Goal: Task Accomplishment & Management: Manage account settings

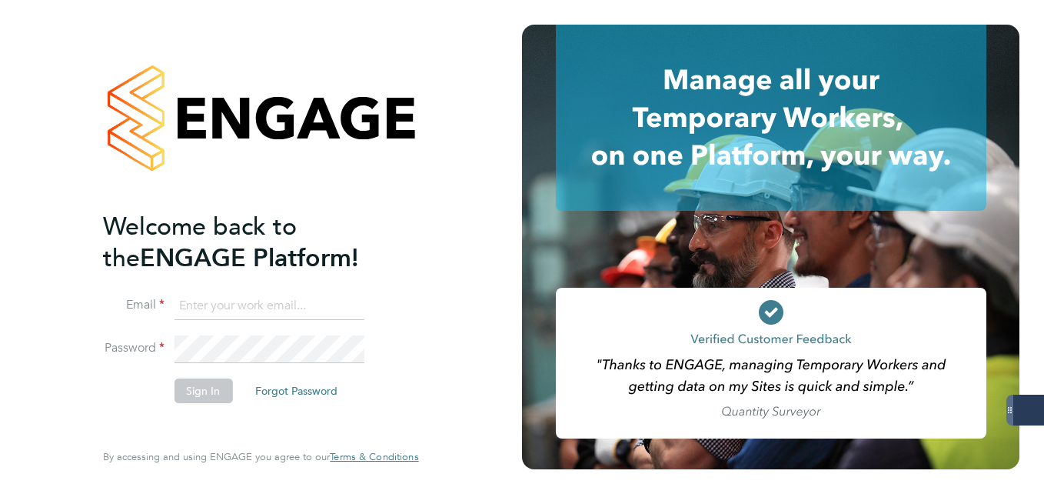
type input "amelia.taylor@konnectrecruit.co.uk"
click at [209, 394] on button "Sign In" at bounding box center [203, 390] width 58 height 25
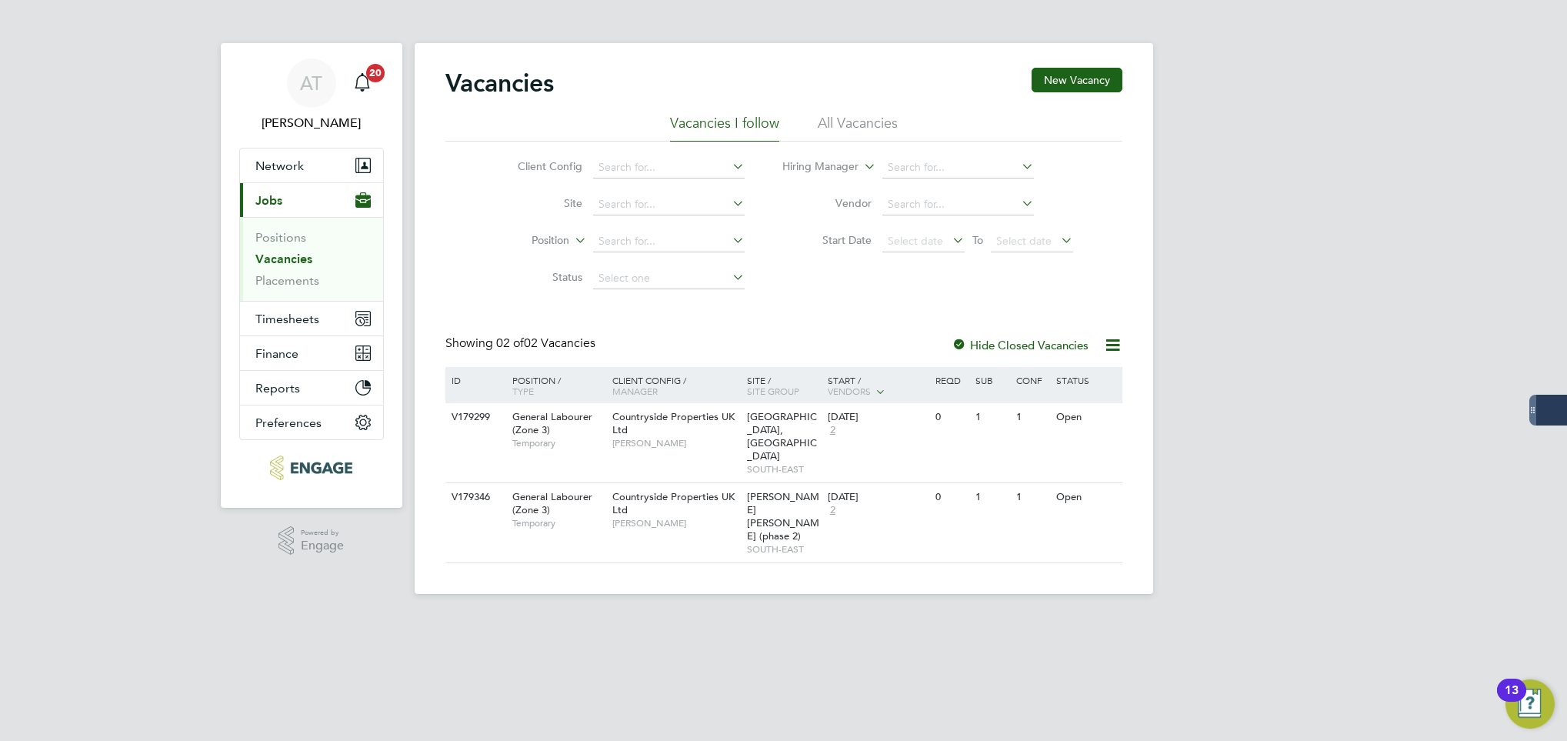
click at [1230, 574] on div "AT [PERSON_NAME] Notifications 20 Applications: Network Team Members Businesses…" at bounding box center [783, 309] width 1567 height 618
click at [1256, 171] on div "AT [PERSON_NAME] Notifications 20 Applications: Network Team Members Businesses…" at bounding box center [783, 309] width 1567 height 618
click at [1205, 204] on div "AT [PERSON_NAME] Notifications 20 Applications: Network Team Members Businesses…" at bounding box center [783, 309] width 1567 height 618
click at [272, 325] on span "Timesheets" at bounding box center [287, 318] width 64 height 15
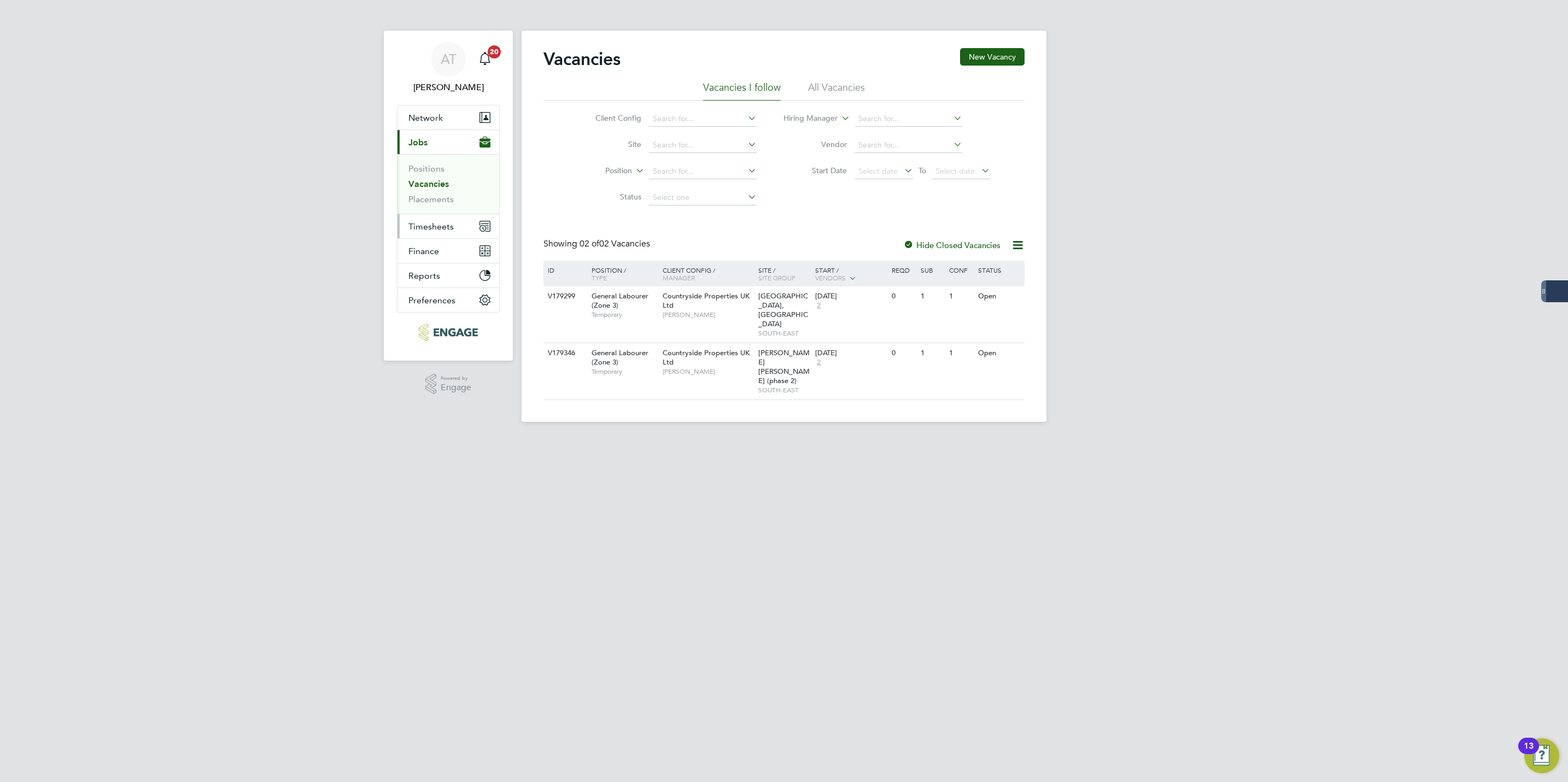
click at [408, 232] on span "Timesheets" at bounding box center [431, 226] width 45 height 11
click at [412, 233] on span "Finance" at bounding box center [423, 236] width 31 height 11
click at [425, 191] on span "Finance" at bounding box center [423, 191] width 31 height 11
click at [435, 171] on span "Timesheets" at bounding box center [431, 167] width 45 height 11
click at [436, 191] on link "Timesheets" at bounding box center [431, 193] width 45 height 11
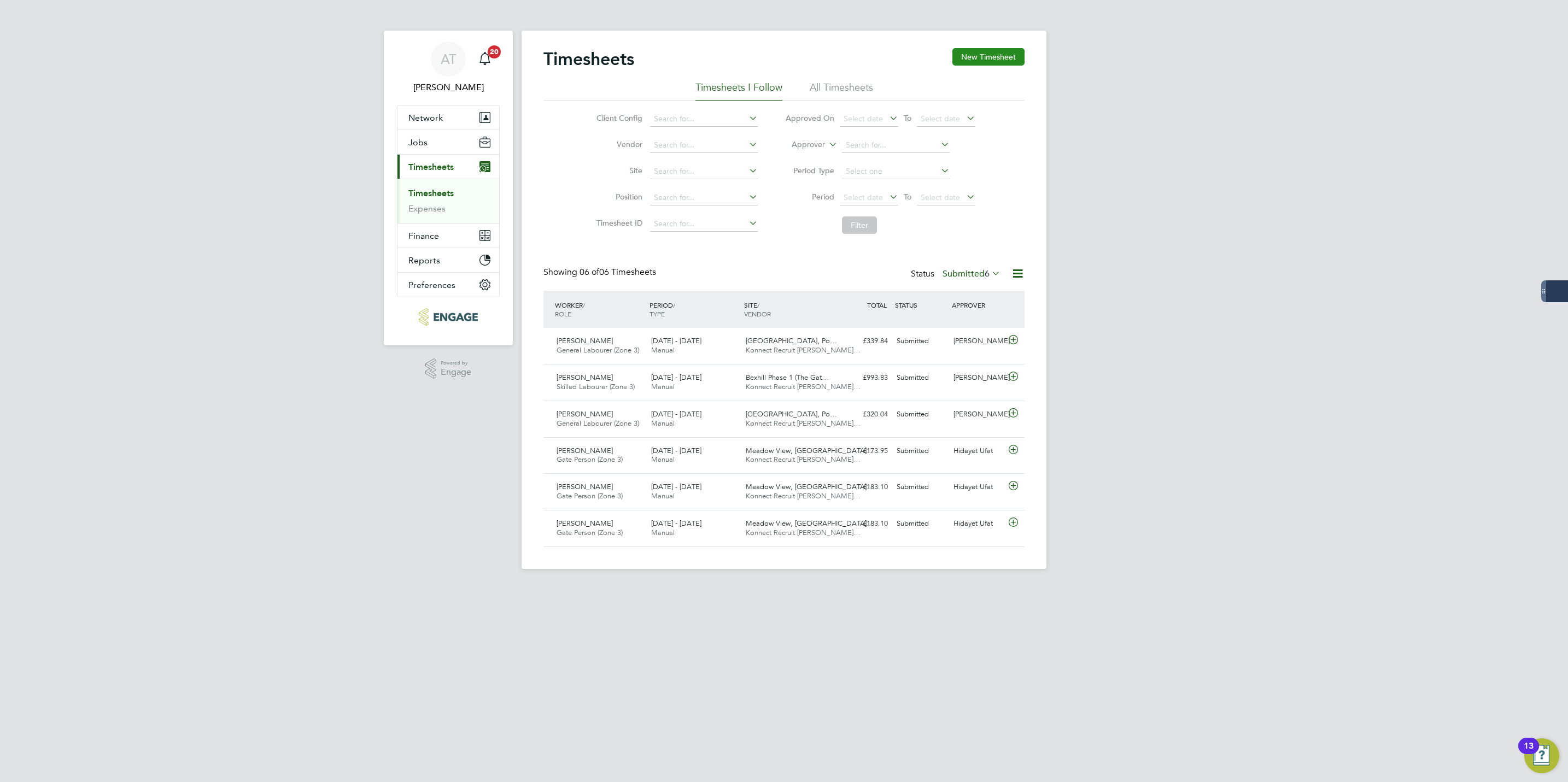
click at [984, 64] on button "New Timesheet" at bounding box center [989, 57] width 73 height 18
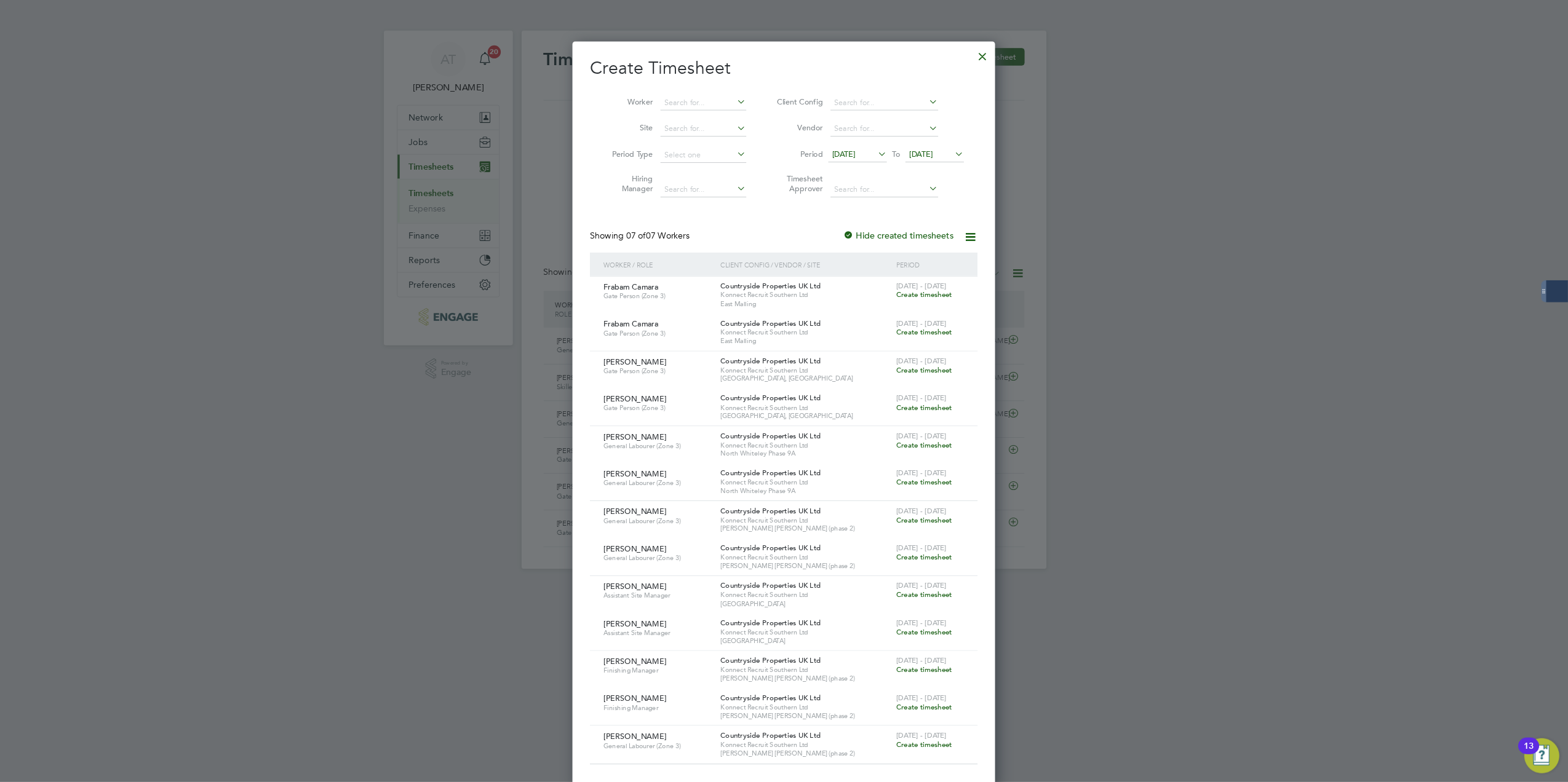
scroll to position [30, 107]
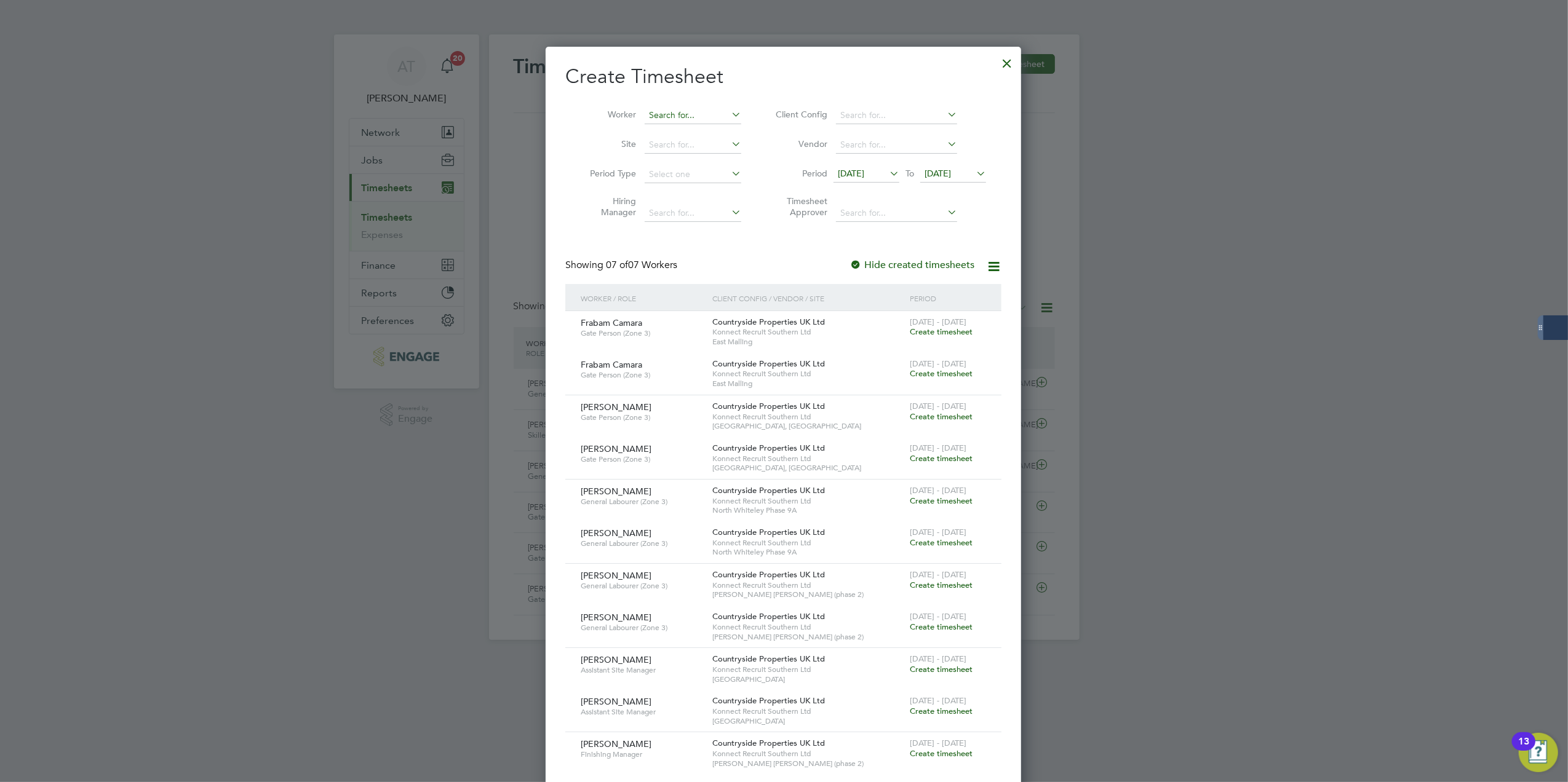
drag, startPoint x: 1440, startPoint y: 6, endPoint x: 667, endPoint y: 111, distance: 780.1
click at [667, 111] on input at bounding box center [693, 116] width 97 height 18
click at [670, 132] on b "[PERSON_NAME]" at bounding box center [684, 131] width 71 height 10
type input "[PERSON_NAME]"
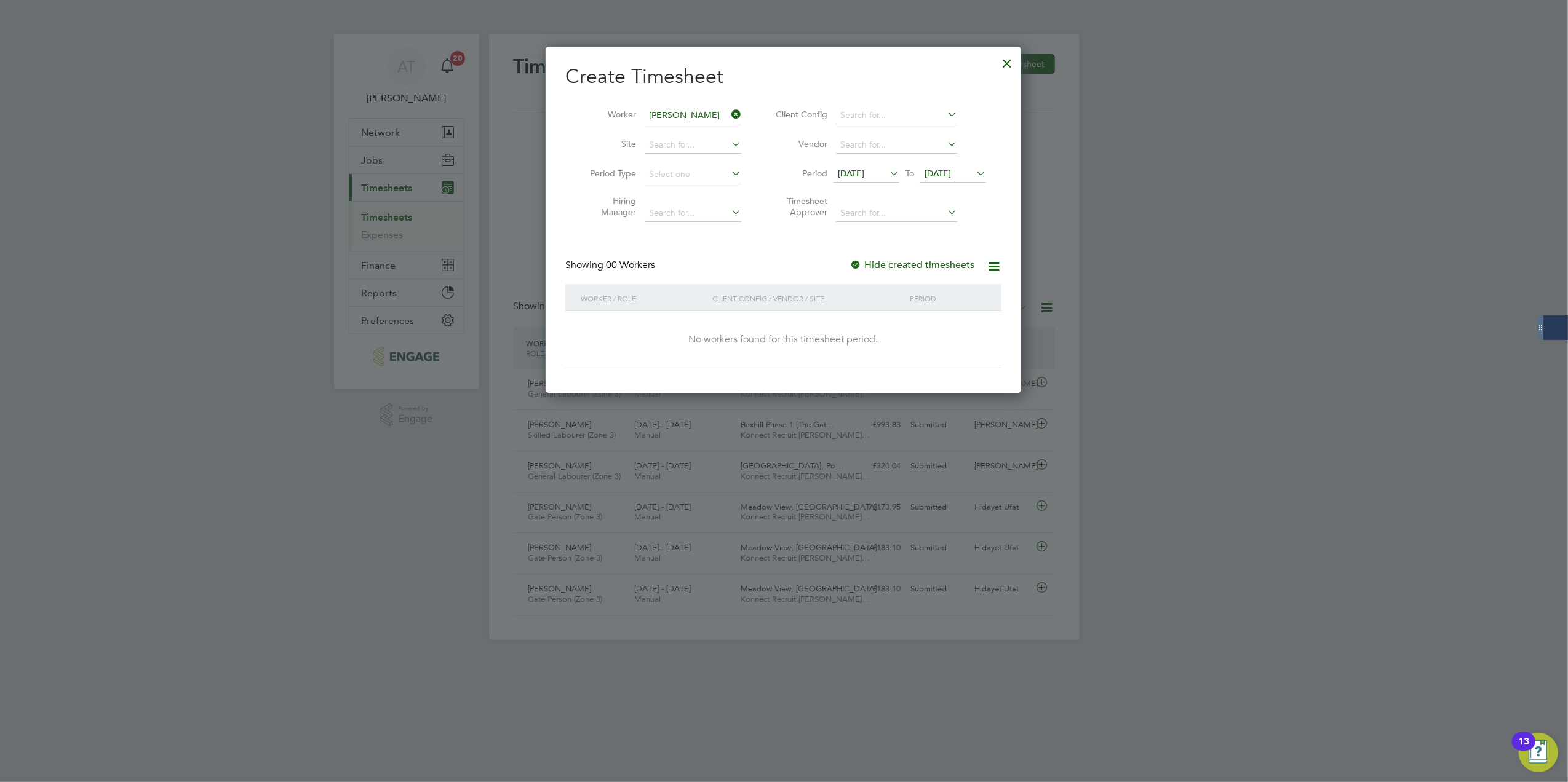
click at [881, 259] on label "Hide created timesheets" at bounding box center [912, 265] width 125 height 12
click at [961, 160] on li "Period [DATE] To [DATE]" at bounding box center [879, 174] width 245 height 30
click at [951, 170] on span "[DATE]" at bounding box center [938, 174] width 26 height 11
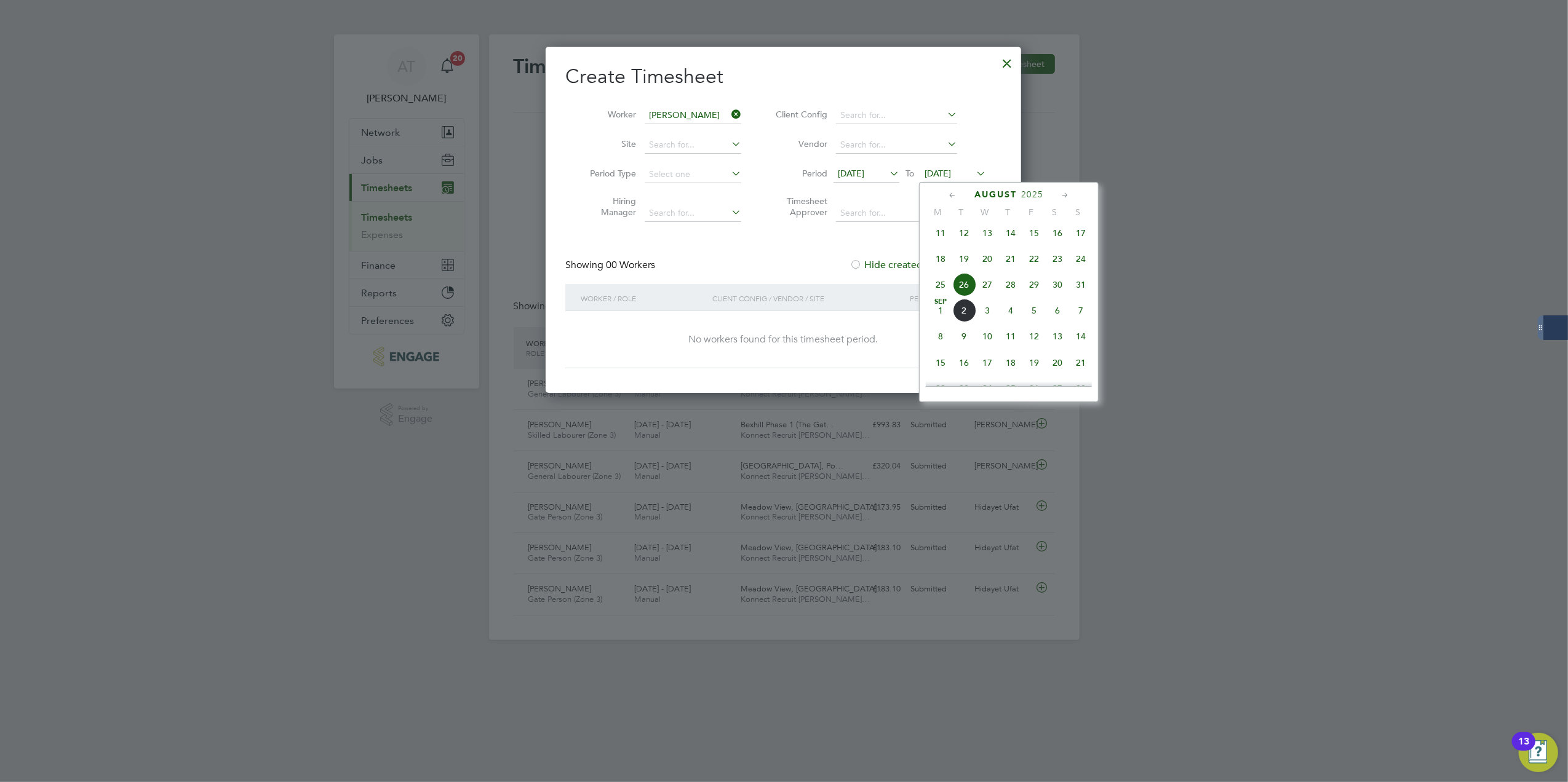
click at [1083, 291] on span "31" at bounding box center [1081, 284] width 23 height 23
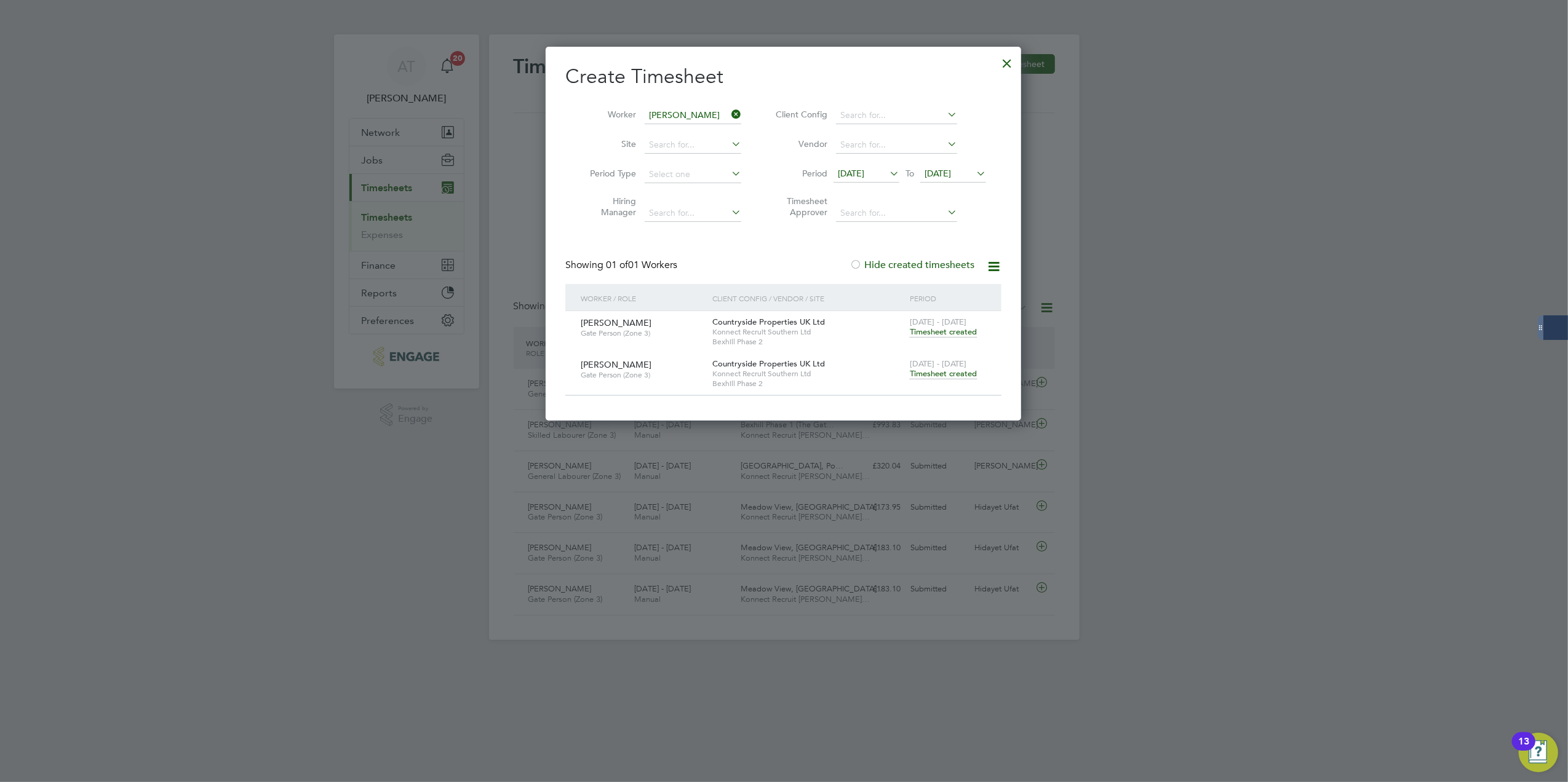
click at [963, 373] on span "Timesheet created" at bounding box center [943, 374] width 67 height 11
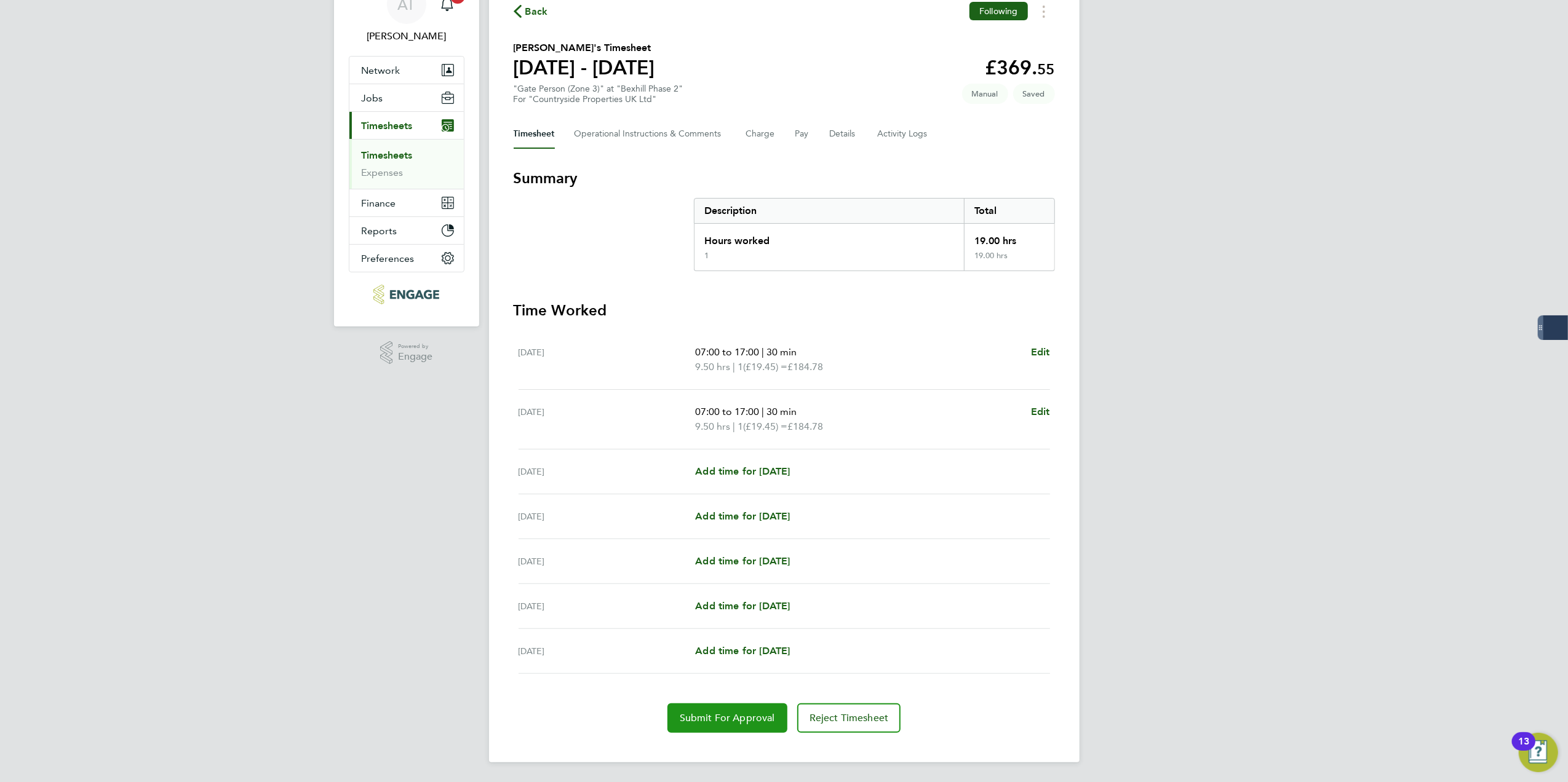
click at [734, 592] on button "Submit For Approval" at bounding box center [727, 718] width 120 height 30
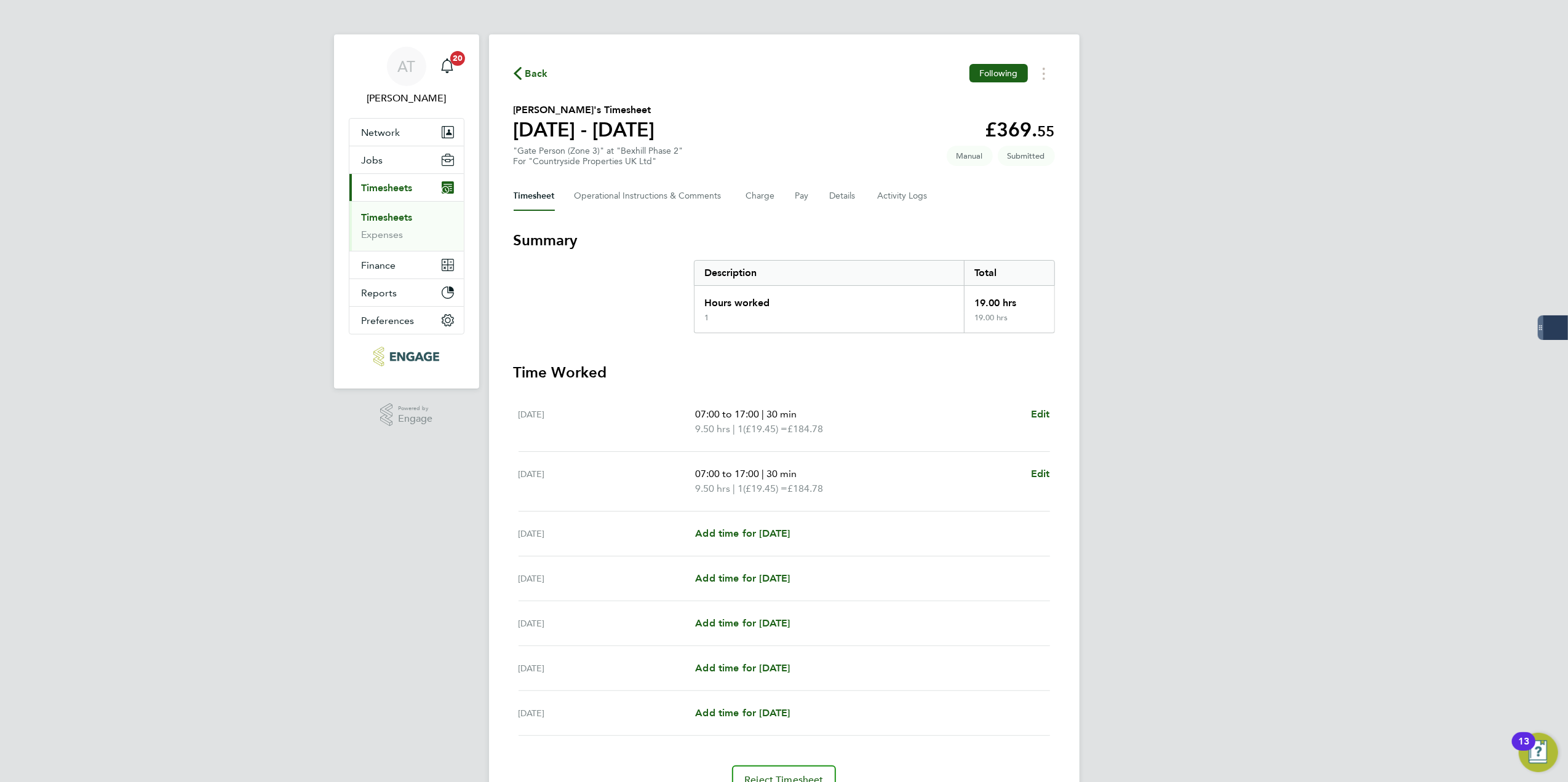
click at [527, 70] on span "Back" at bounding box center [537, 74] width 22 height 14
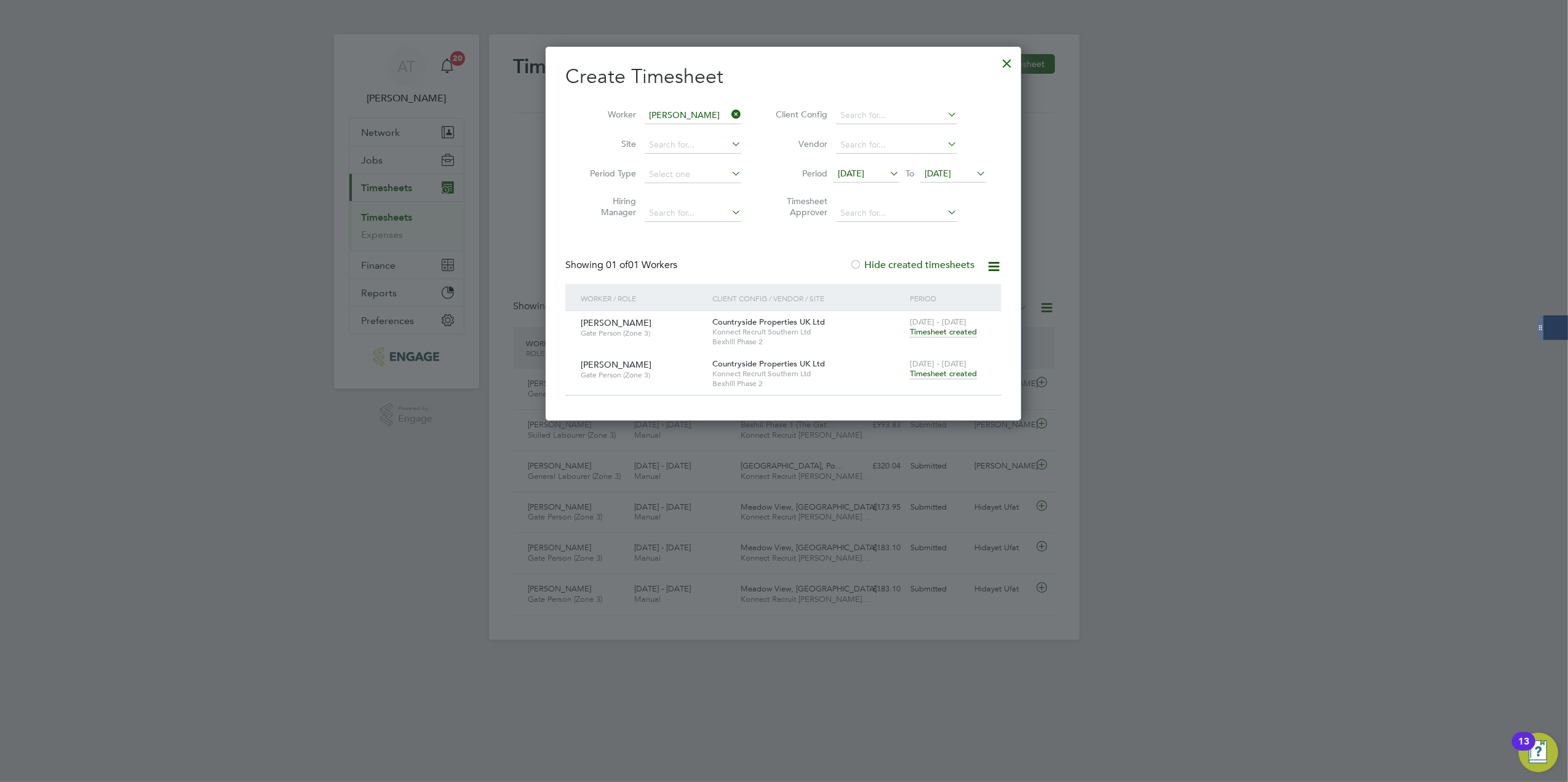
click at [729, 114] on icon at bounding box center [729, 114] width 0 height 18
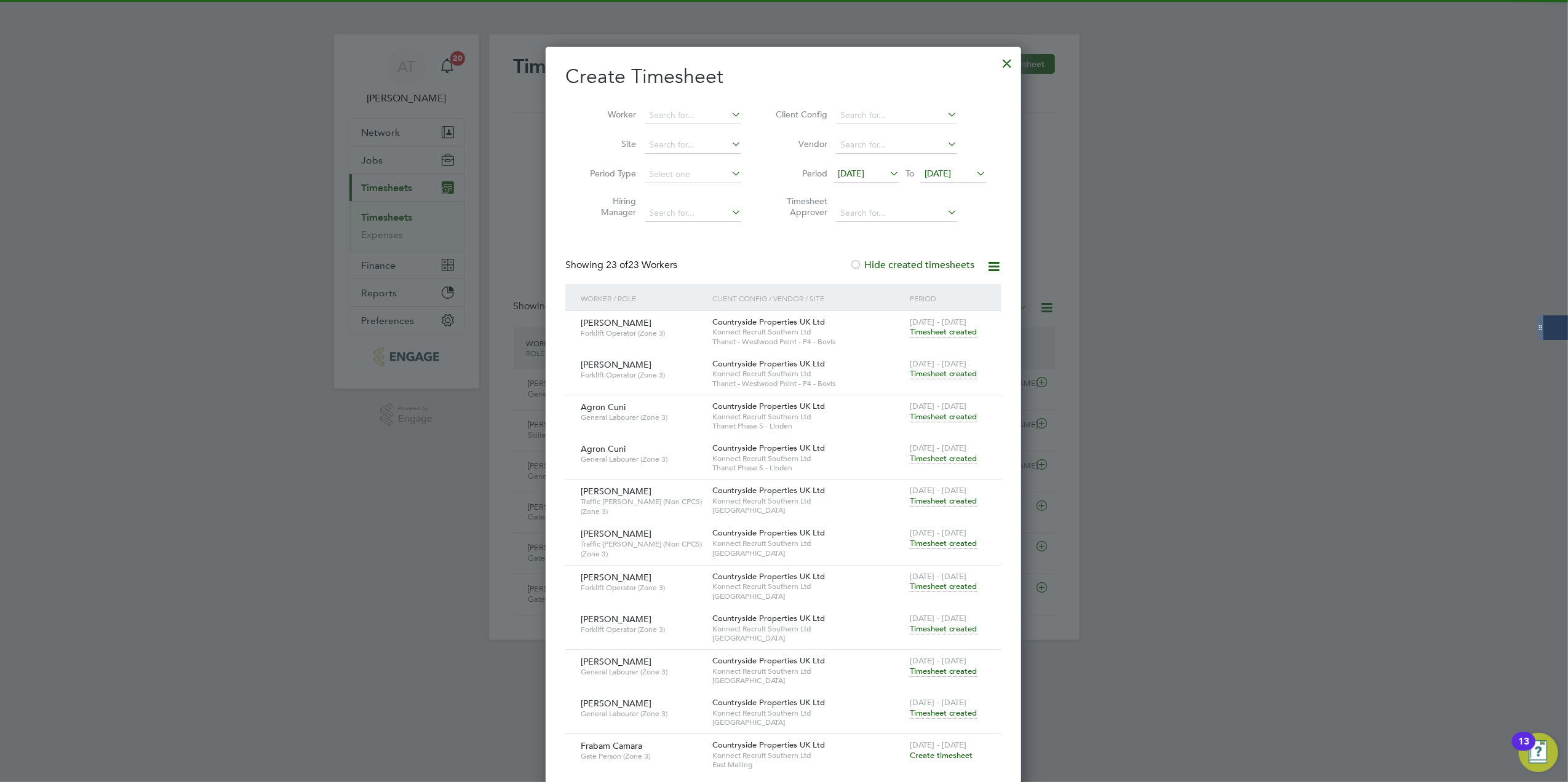
click at [1013, 62] on div at bounding box center [1007, 61] width 22 height 22
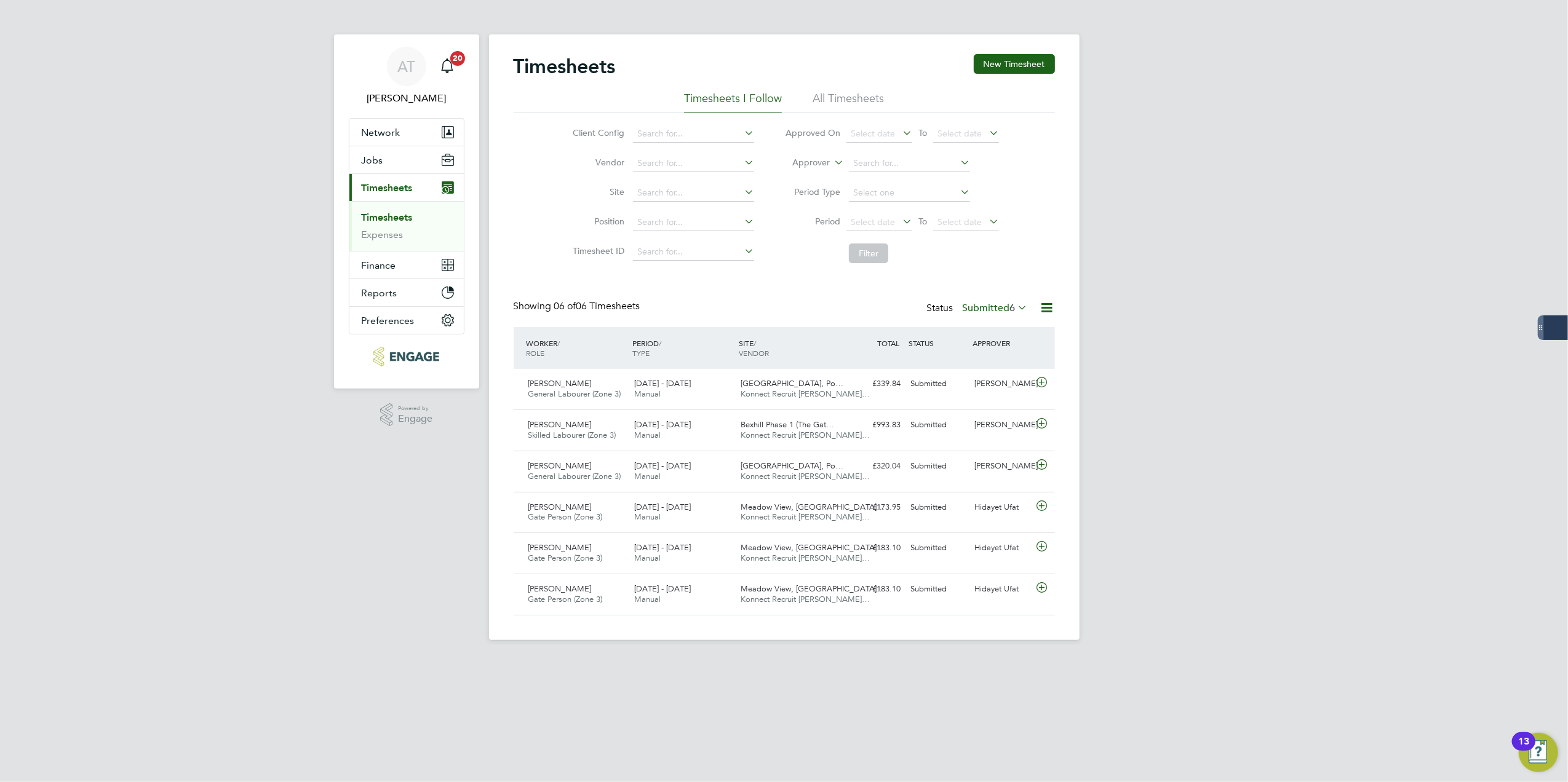
click at [1054, 48] on div "Timesheets New Timesheet Timesheets I Follow All Timesheets Client Config Vendo…" at bounding box center [784, 337] width 590 height 605
click at [1042, 52] on div "Timesheets New Timesheet Timesheets I Follow All Timesheets Client Config Vendo…" at bounding box center [784, 337] width 590 height 605
click at [1040, 70] on button "New Timesheet" at bounding box center [1014, 64] width 82 height 20
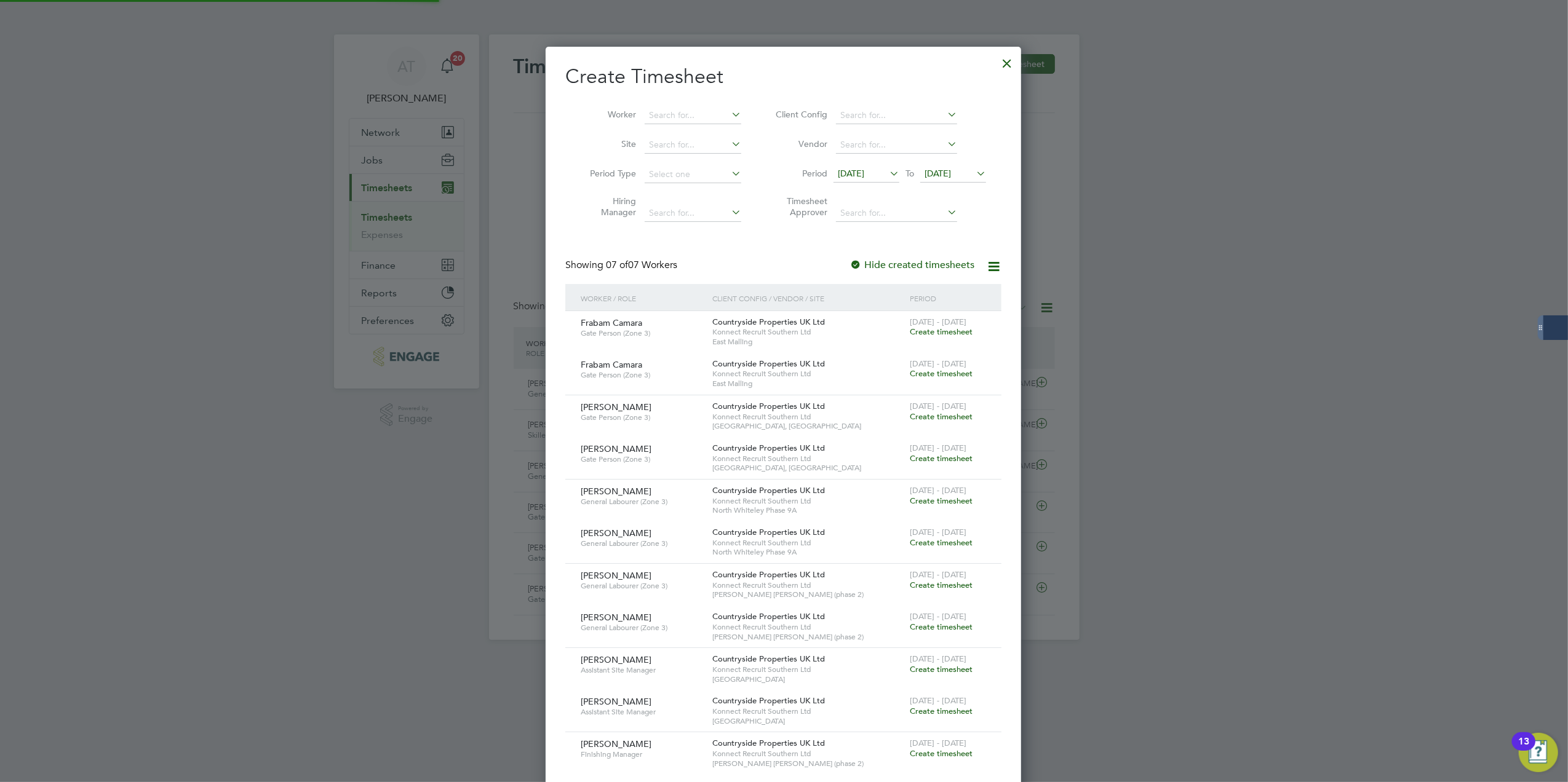
scroll to position [840, 476]
click at [672, 118] on input at bounding box center [693, 116] width 97 height 18
click at [702, 141] on li "[PERSON_NAME]" at bounding box center [693, 149] width 98 height 17
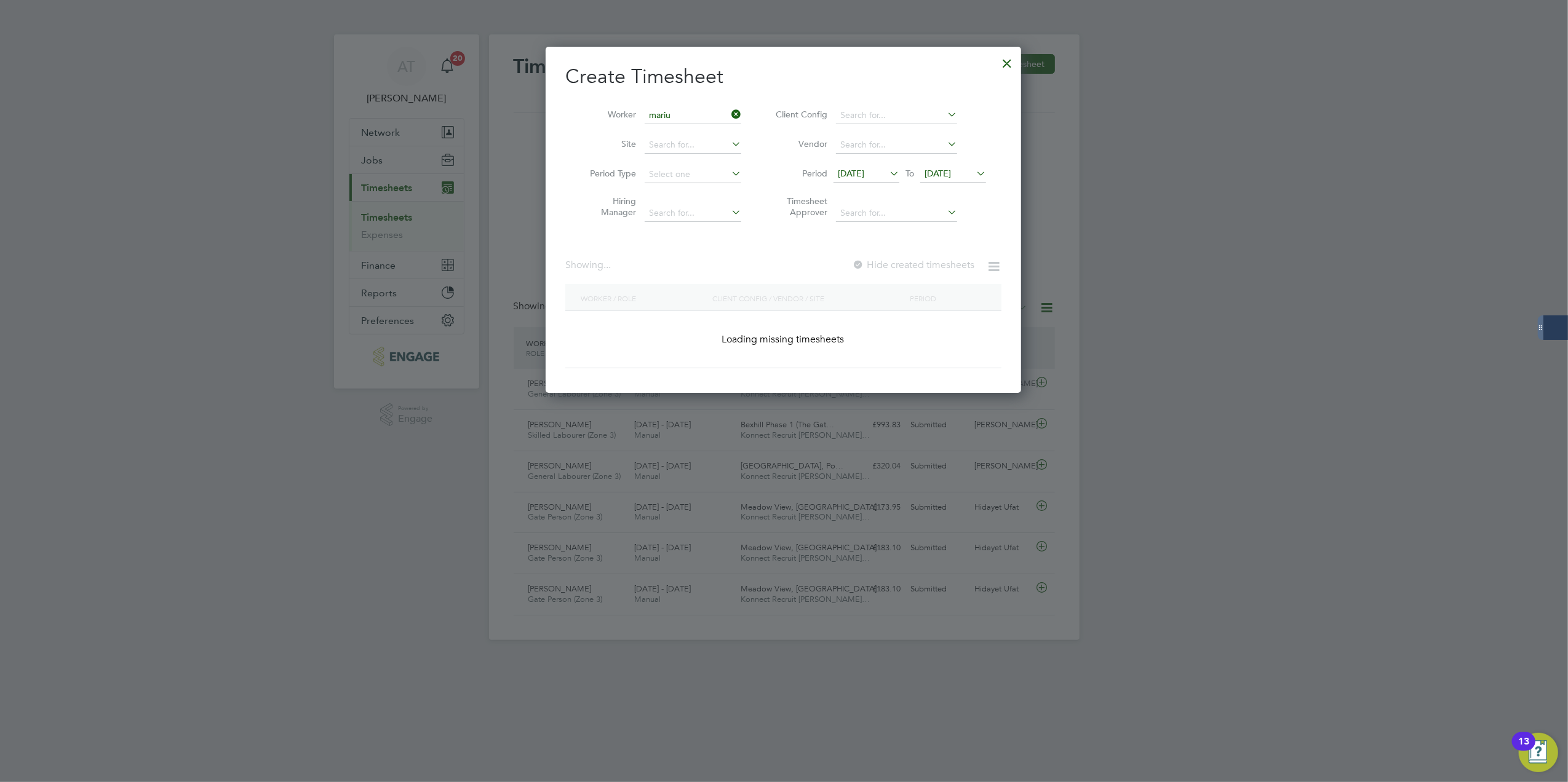
type input "[PERSON_NAME]"
click at [951, 174] on span "[DATE]" at bounding box center [938, 174] width 26 height 11
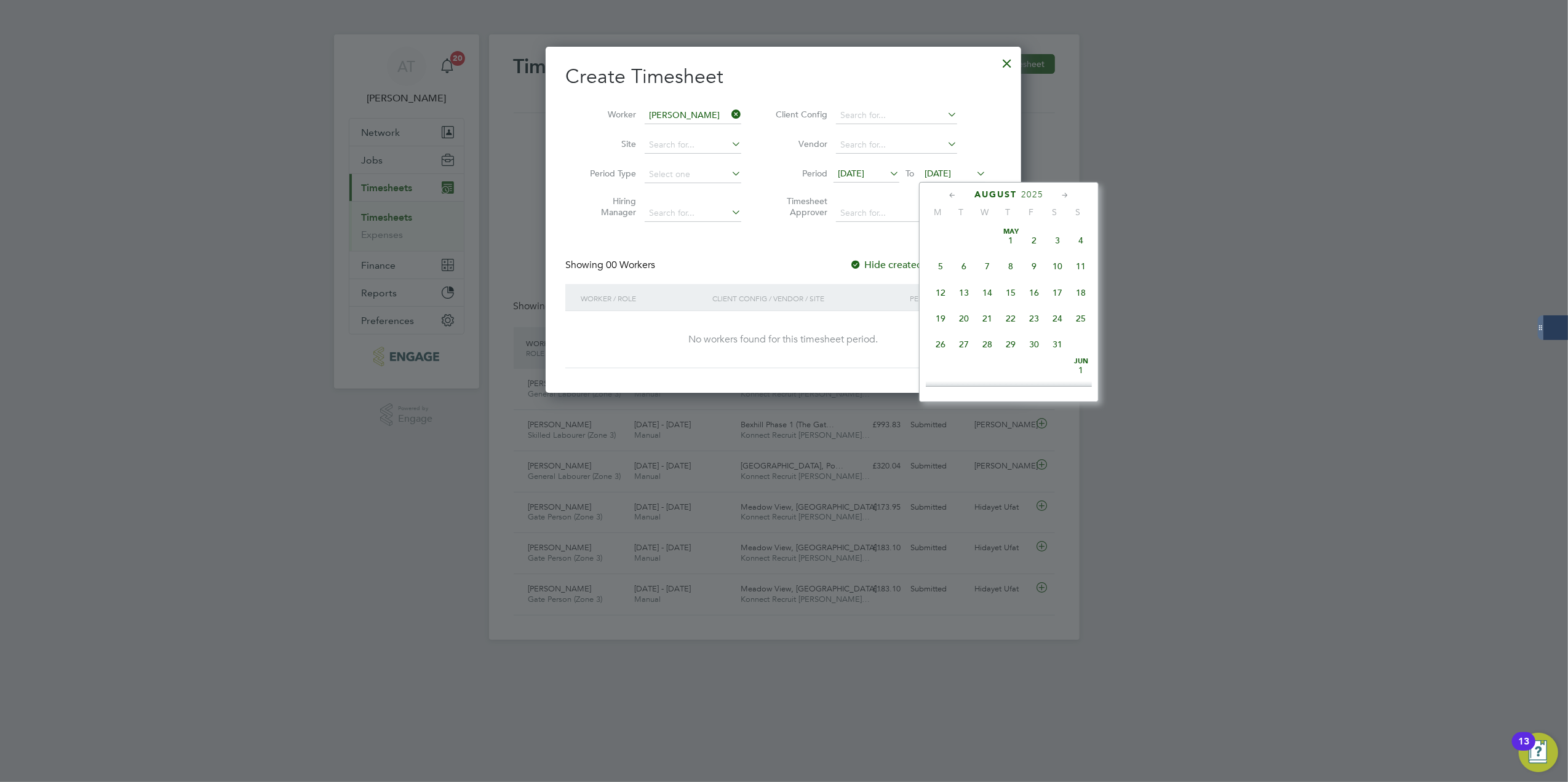
scroll to position [475, 0]
click at [1083, 291] on span "31" at bounding box center [1081, 284] width 23 height 23
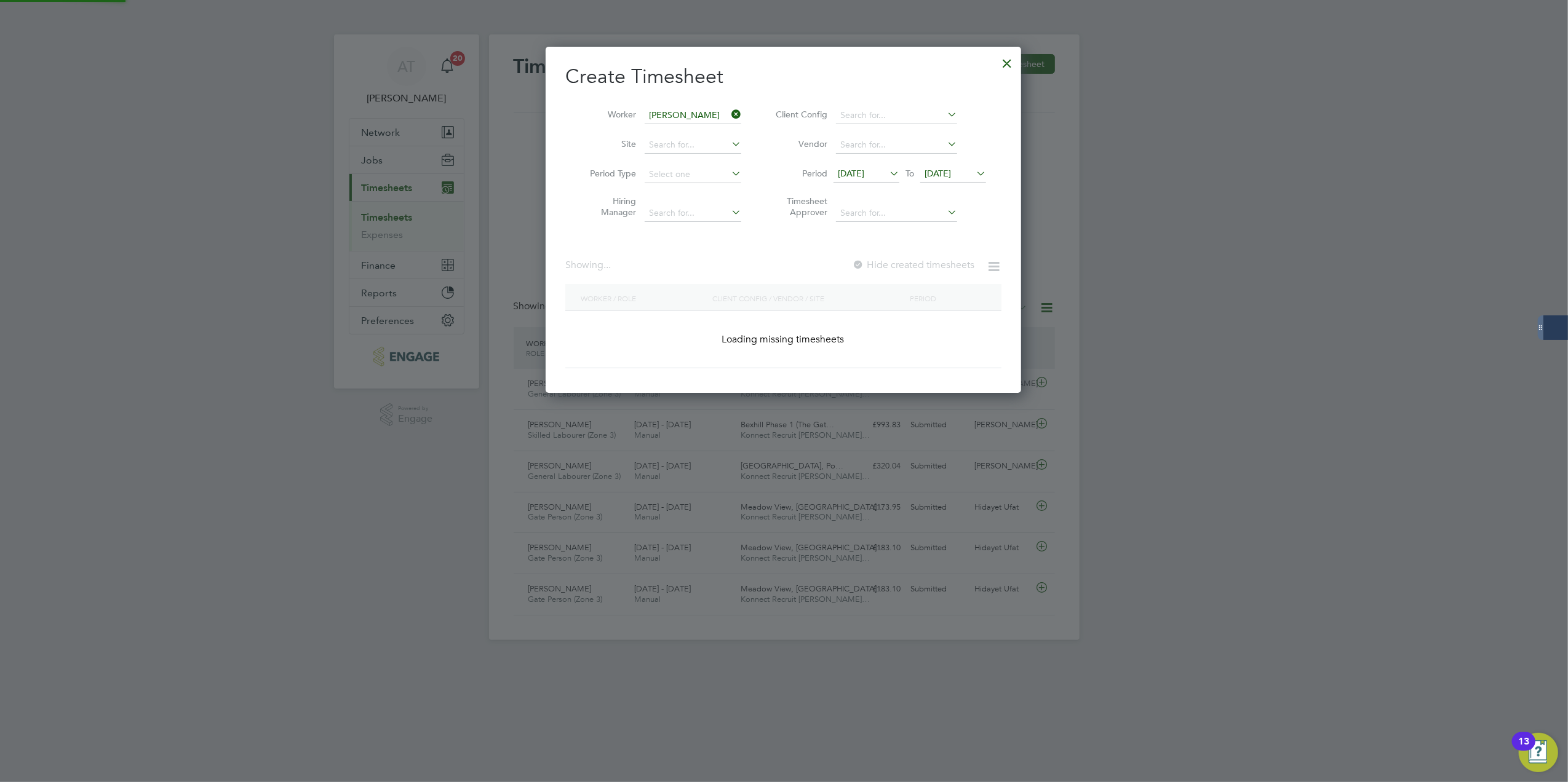
scroll to position [347, 476]
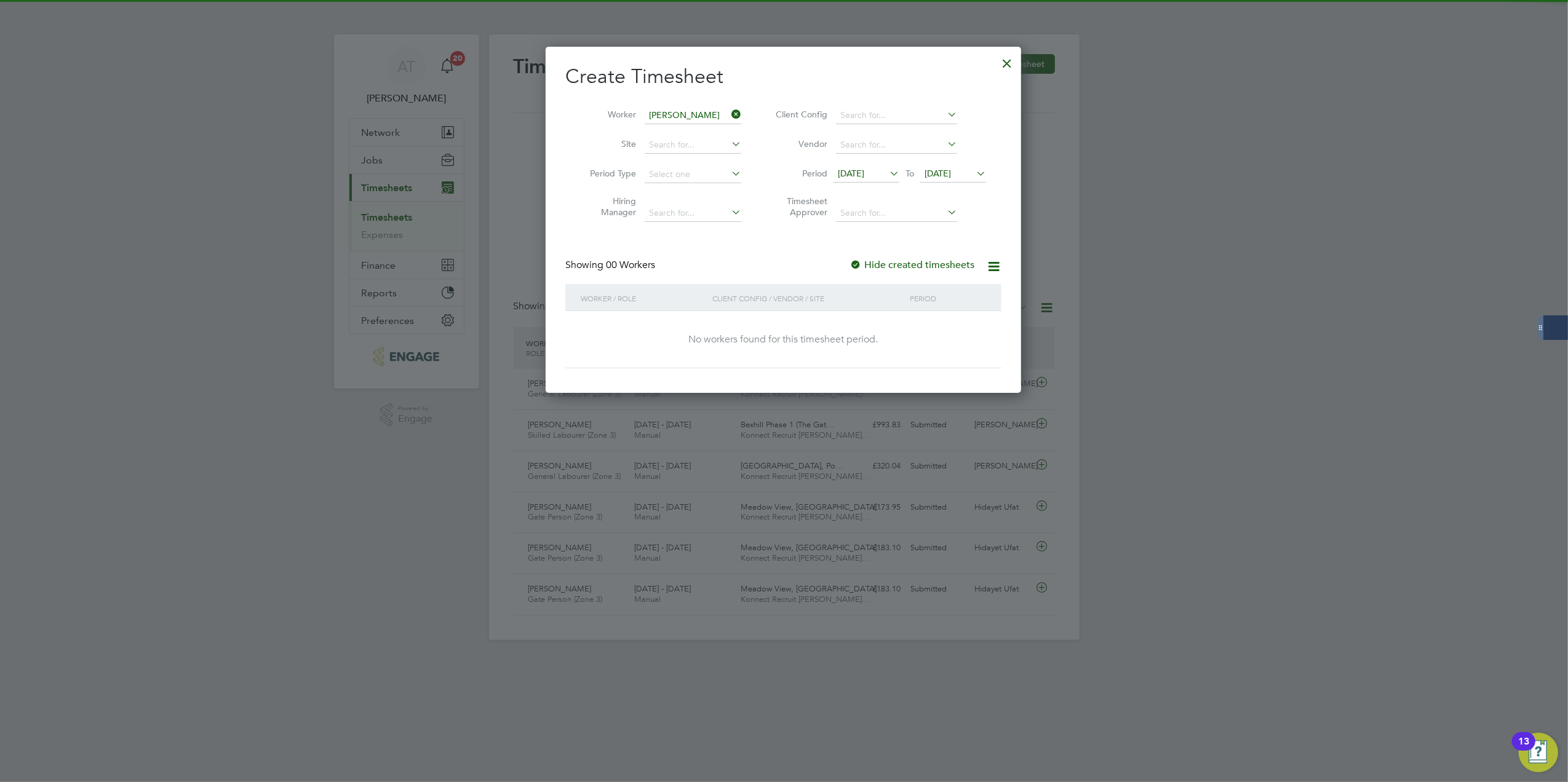
click at [918, 263] on label "Hide created timesheets" at bounding box center [912, 265] width 125 height 12
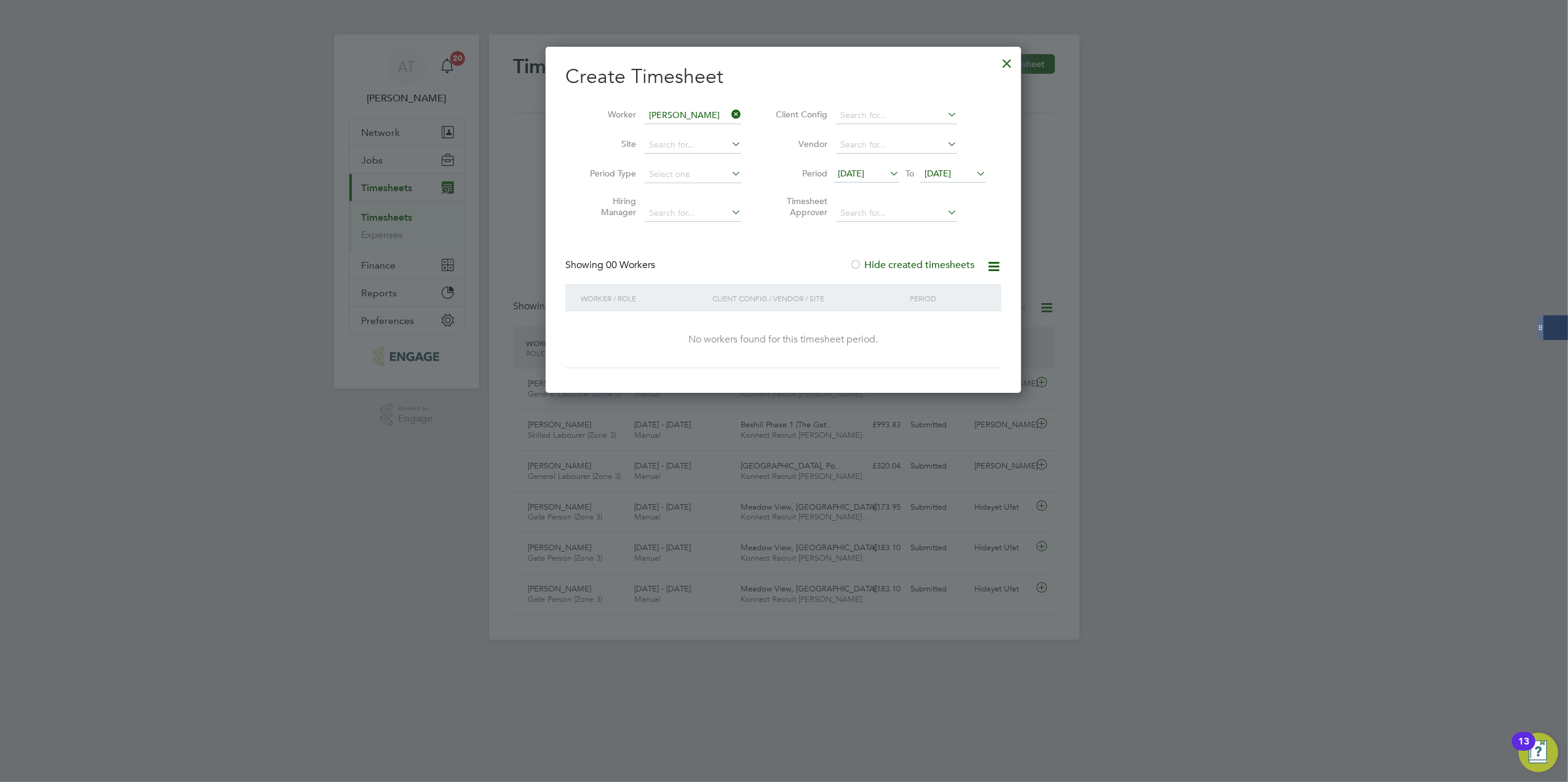
click at [864, 174] on span "[DATE]" at bounding box center [850, 174] width 26 height 11
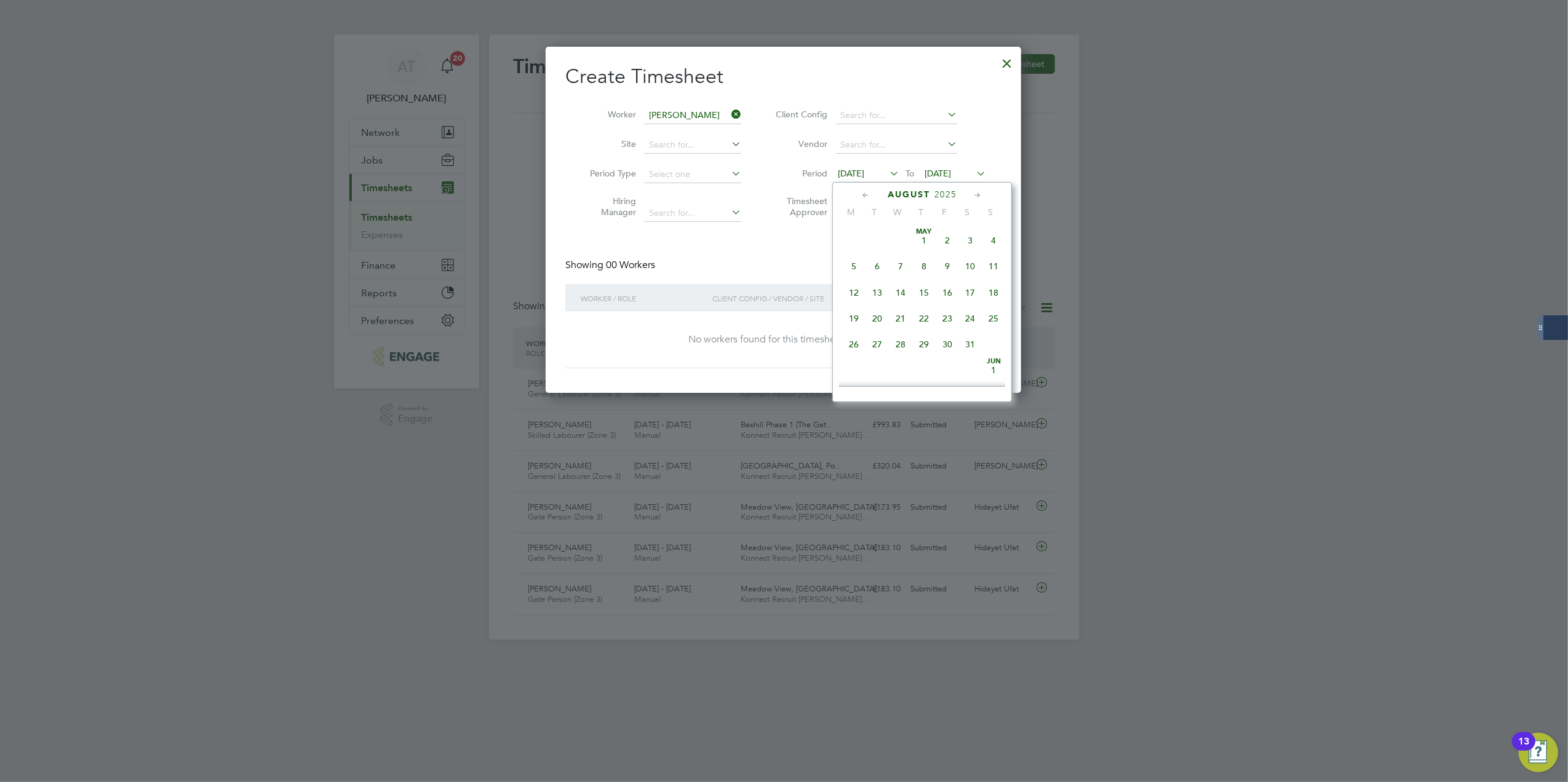
scroll to position [449, 0]
click at [850, 316] on span "25" at bounding box center [854, 311] width 23 height 23
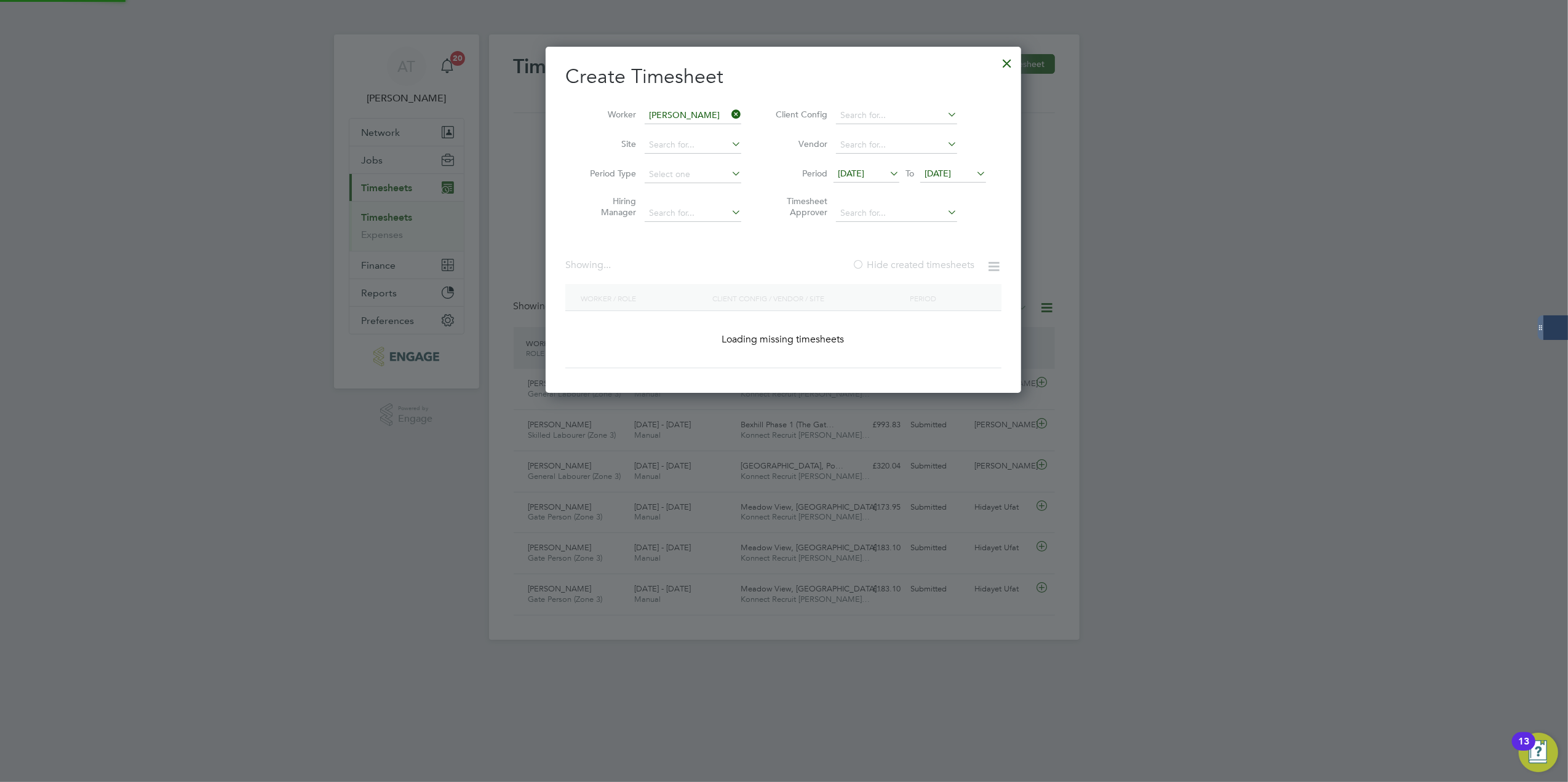
scroll to position [332, 476]
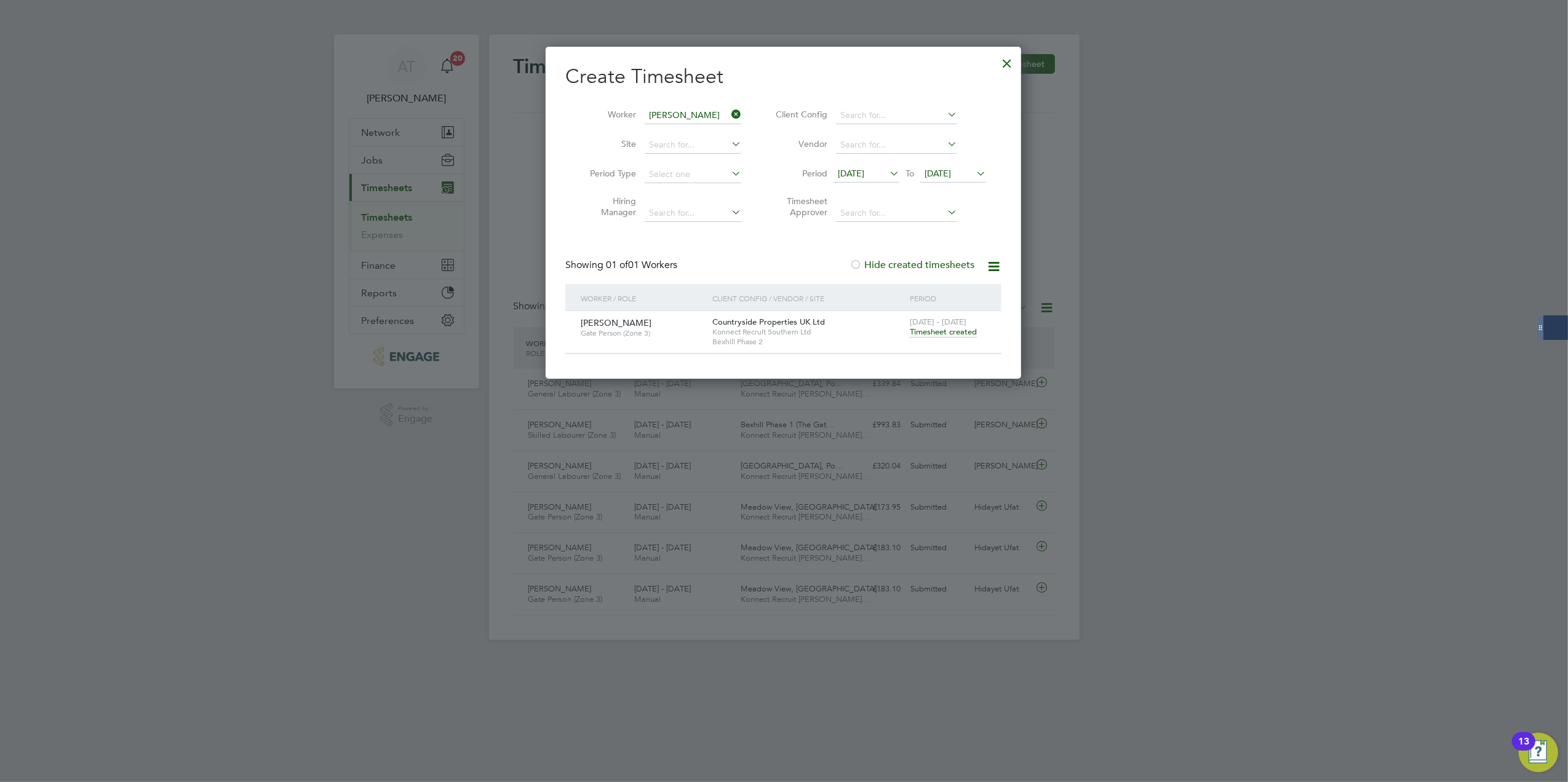
click at [926, 327] on span "Timesheet created" at bounding box center [943, 332] width 67 height 11
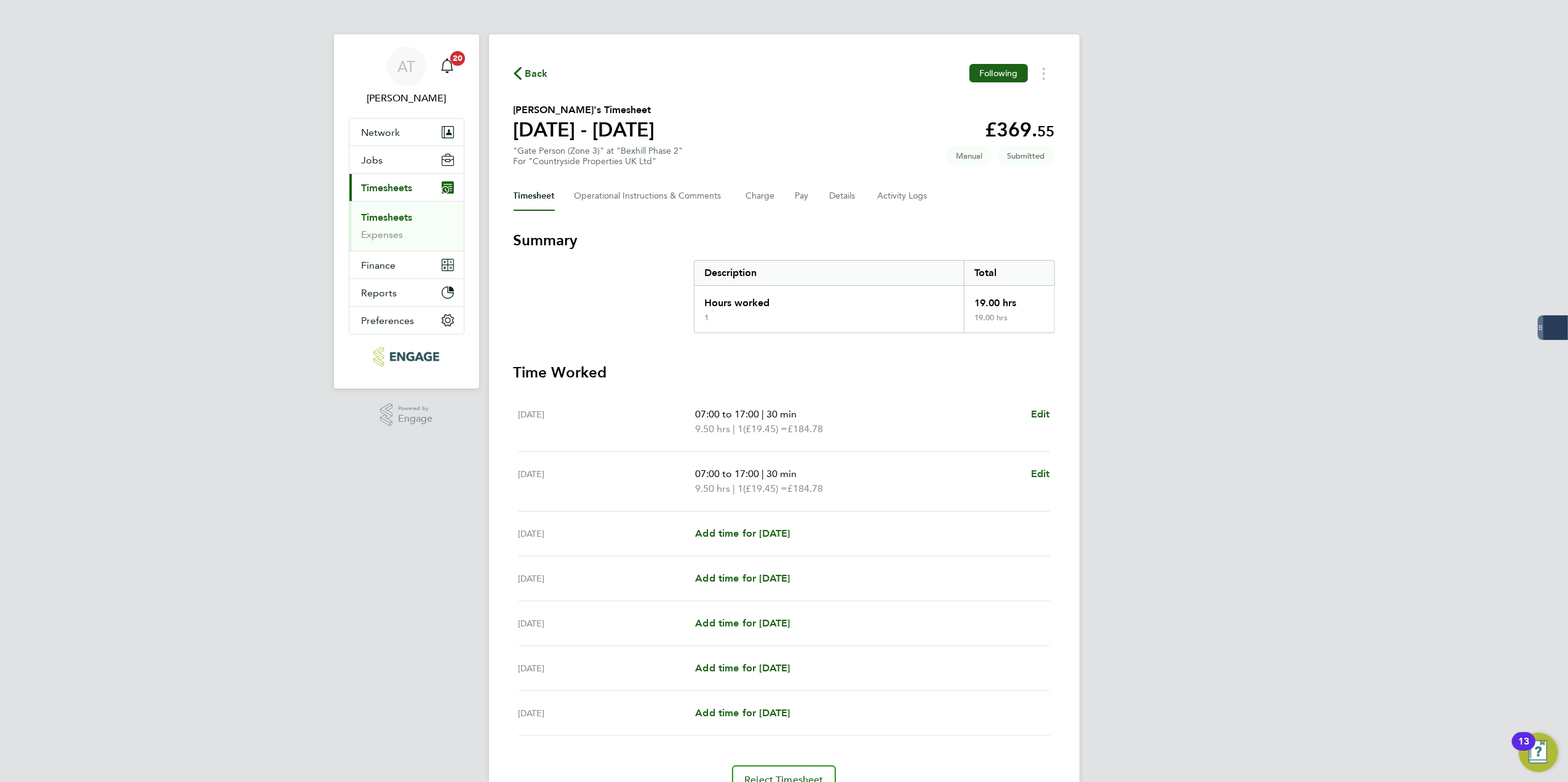
click at [1108, 316] on div "AT [PERSON_NAME] Notifications 20 Applications: Network Team Members Businesses…" at bounding box center [784, 422] width 1568 height 844
click at [838, 201] on button "Details" at bounding box center [843, 196] width 28 height 30
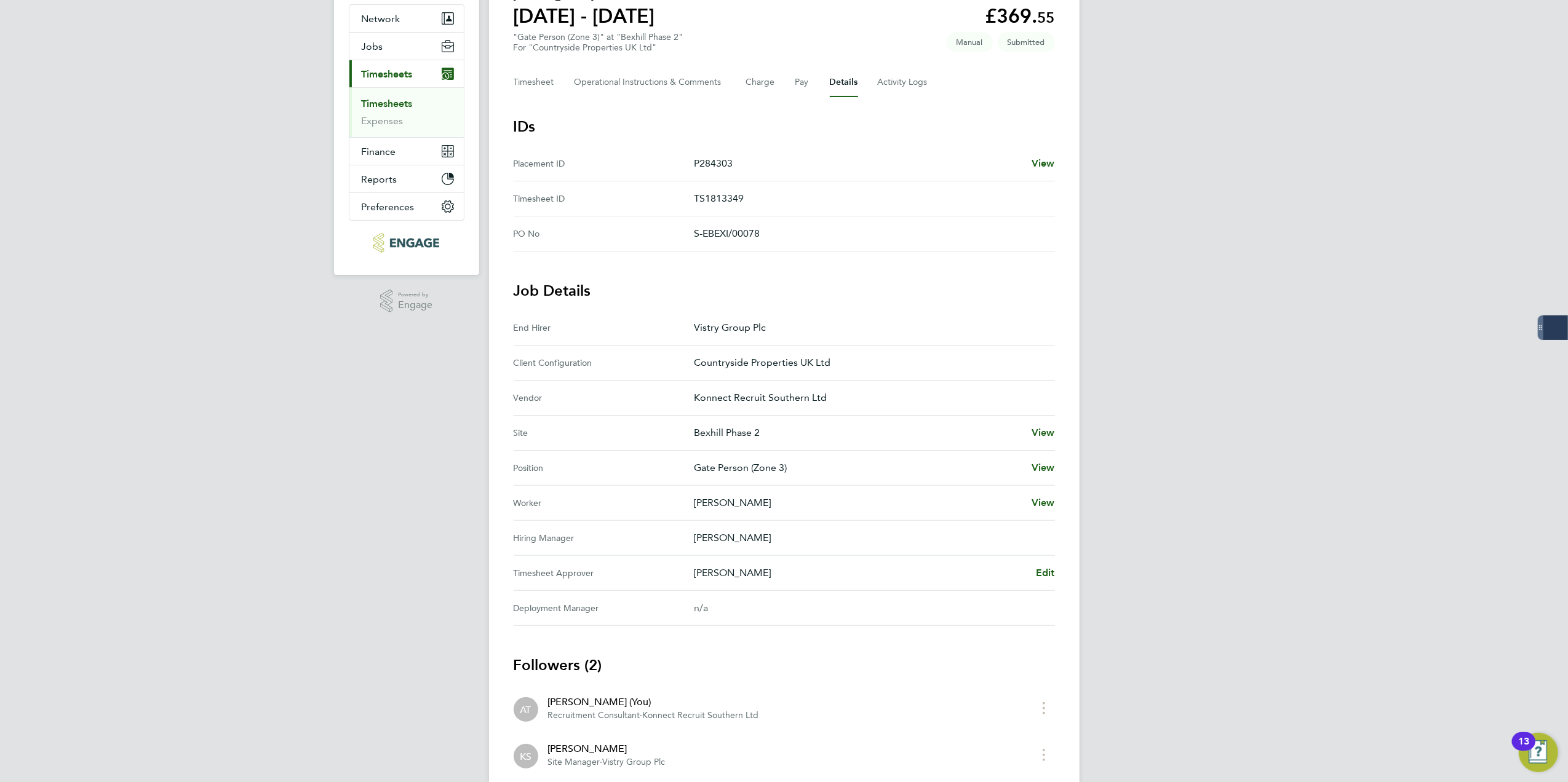
scroll to position [196, 0]
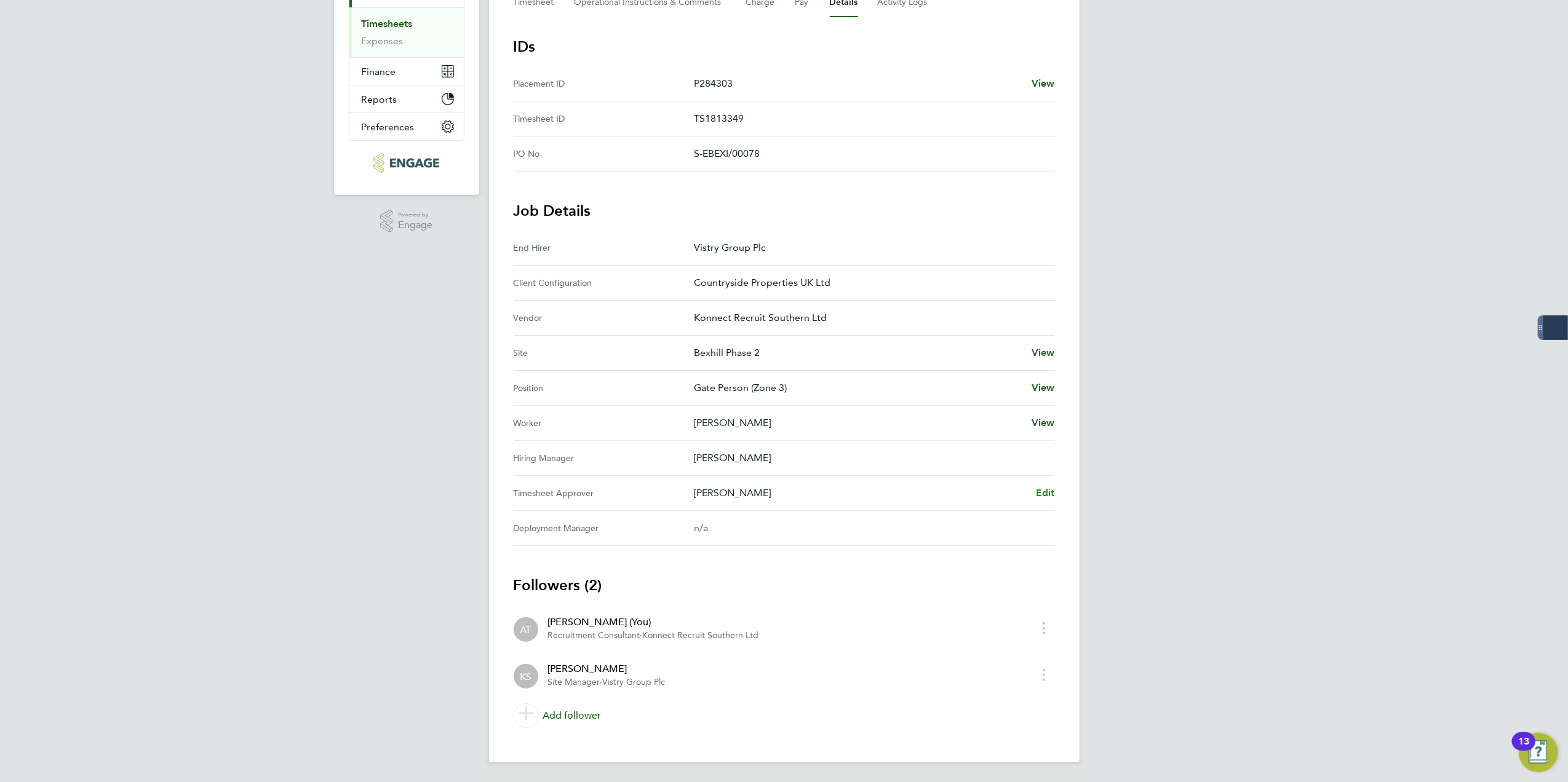
click at [1042, 495] on span "Edit" at bounding box center [1046, 493] width 19 height 12
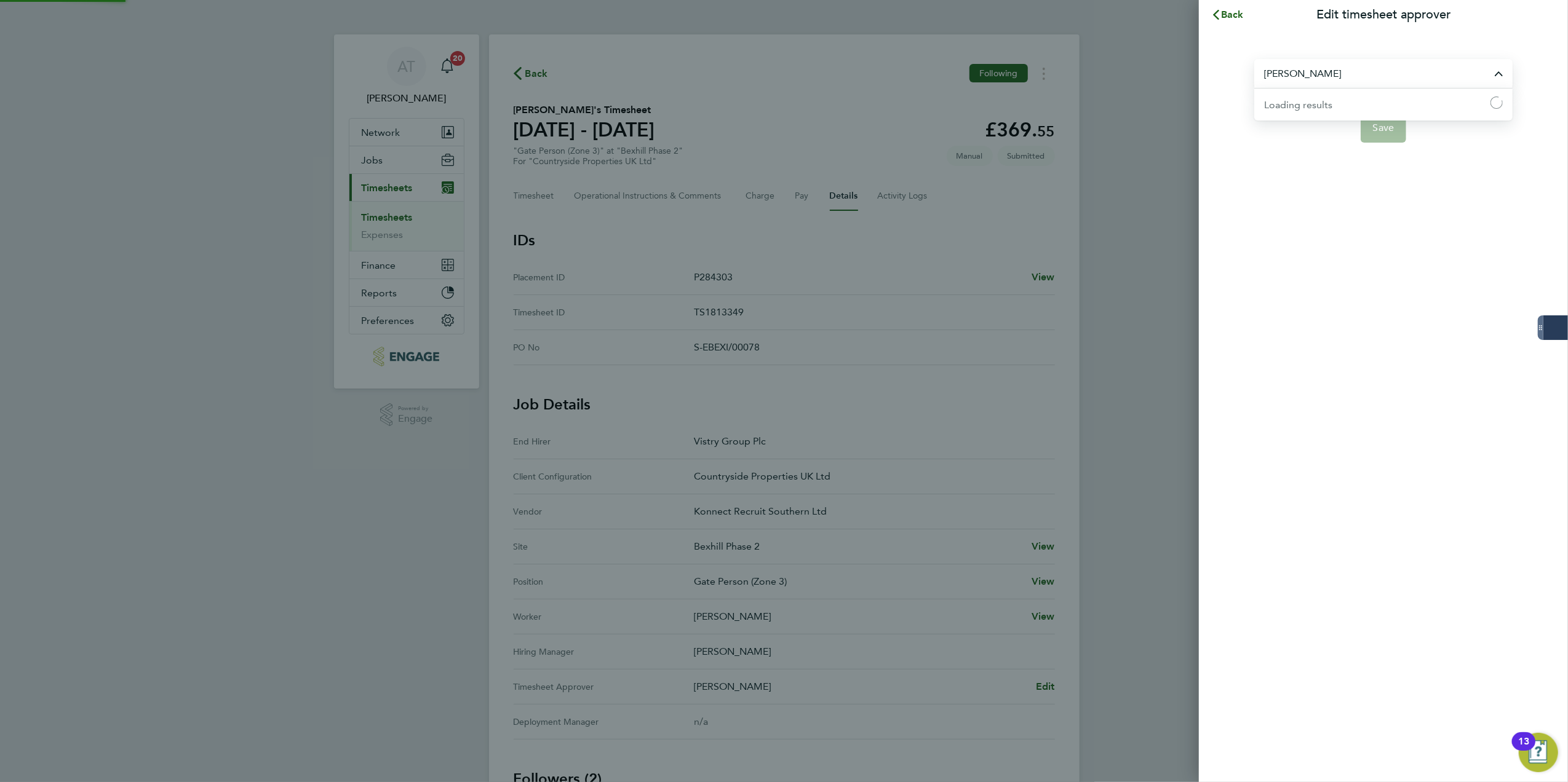
click at [1253, 75] on input "[PERSON_NAME]" at bounding box center [1383, 74] width 258 height 29
drag, startPoint x: 1351, startPoint y: 84, endPoint x: 1248, endPoint y: 80, distance: 103.1
click at [1248, 80] on section "[PERSON_NAME] on No results found Save" at bounding box center [1383, 93] width 300 height 98
type input "K"
type input "j"
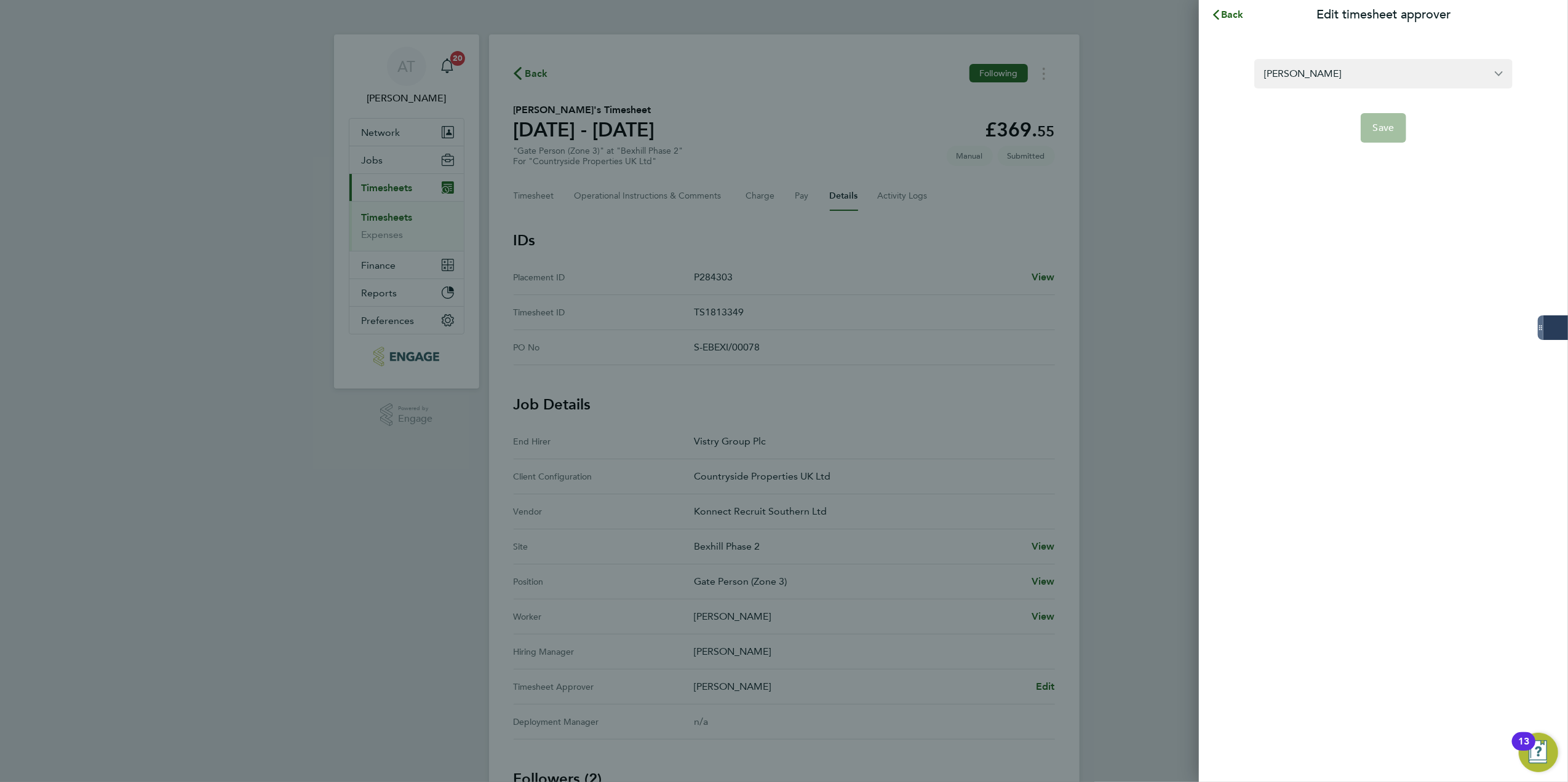
type input "[PERSON_NAME]"
drag, startPoint x: 1329, startPoint y: 52, endPoint x: 1329, endPoint y: 60, distance: 8.0
click at [1253, 54] on section "[PERSON_NAME] Save" at bounding box center [1383, 93] width 300 height 98
click at [1253, 70] on input "[PERSON_NAME]" at bounding box center [1383, 74] width 258 height 29
type input "[PERSON_NAME]"
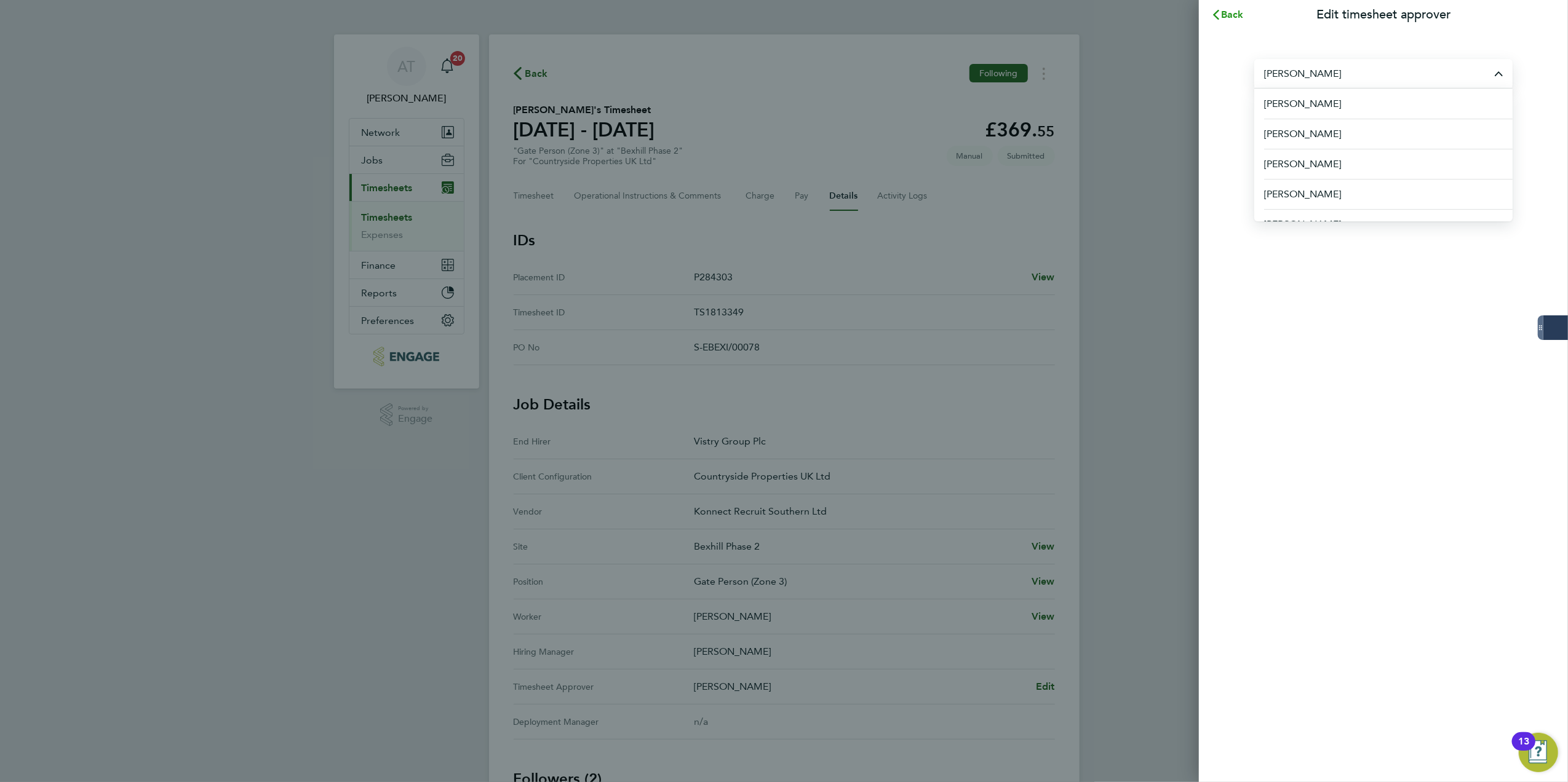
click at [1228, 16] on span "Back" at bounding box center [1233, 14] width 22 height 12
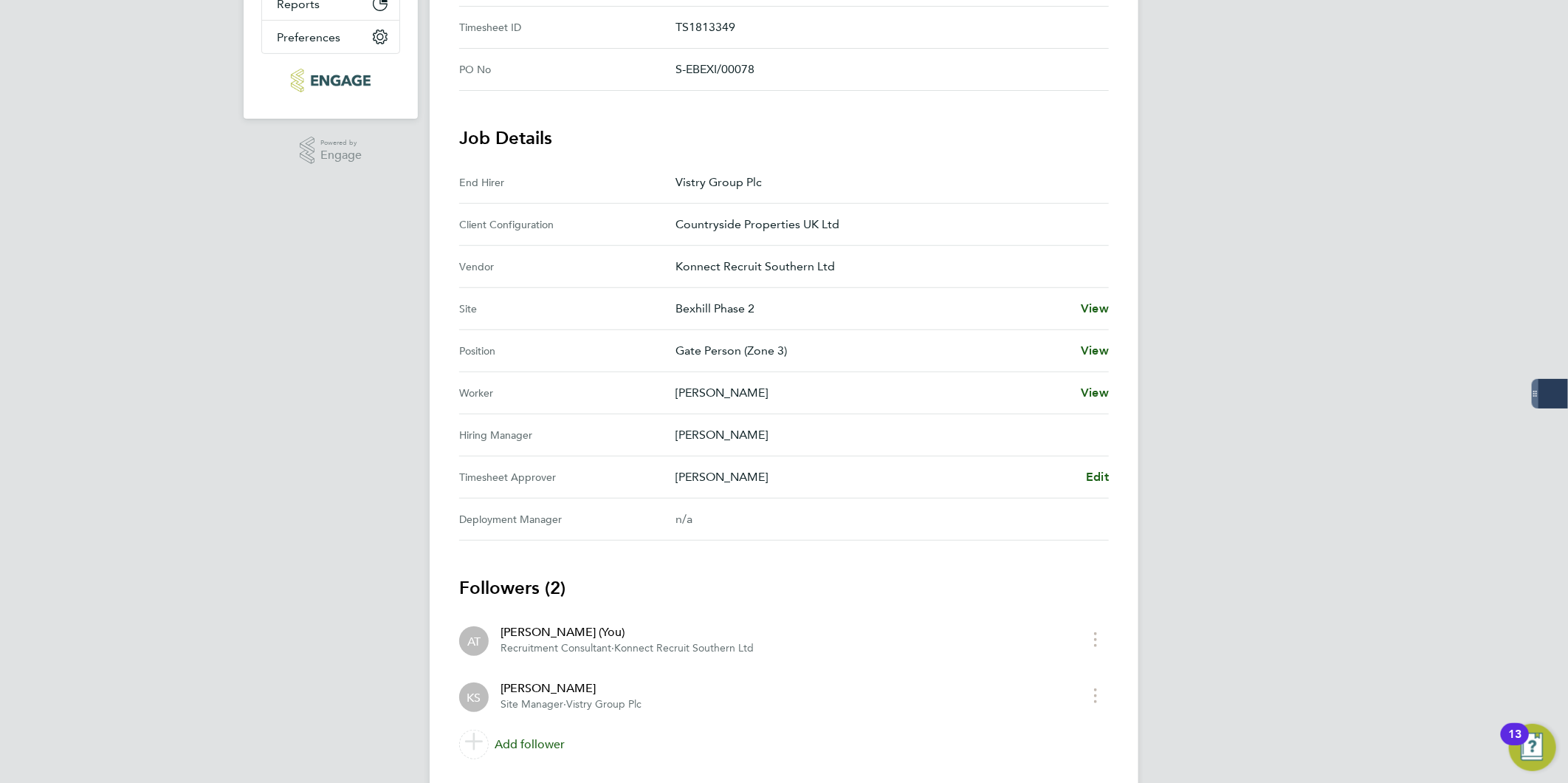
scroll to position [388, 0]
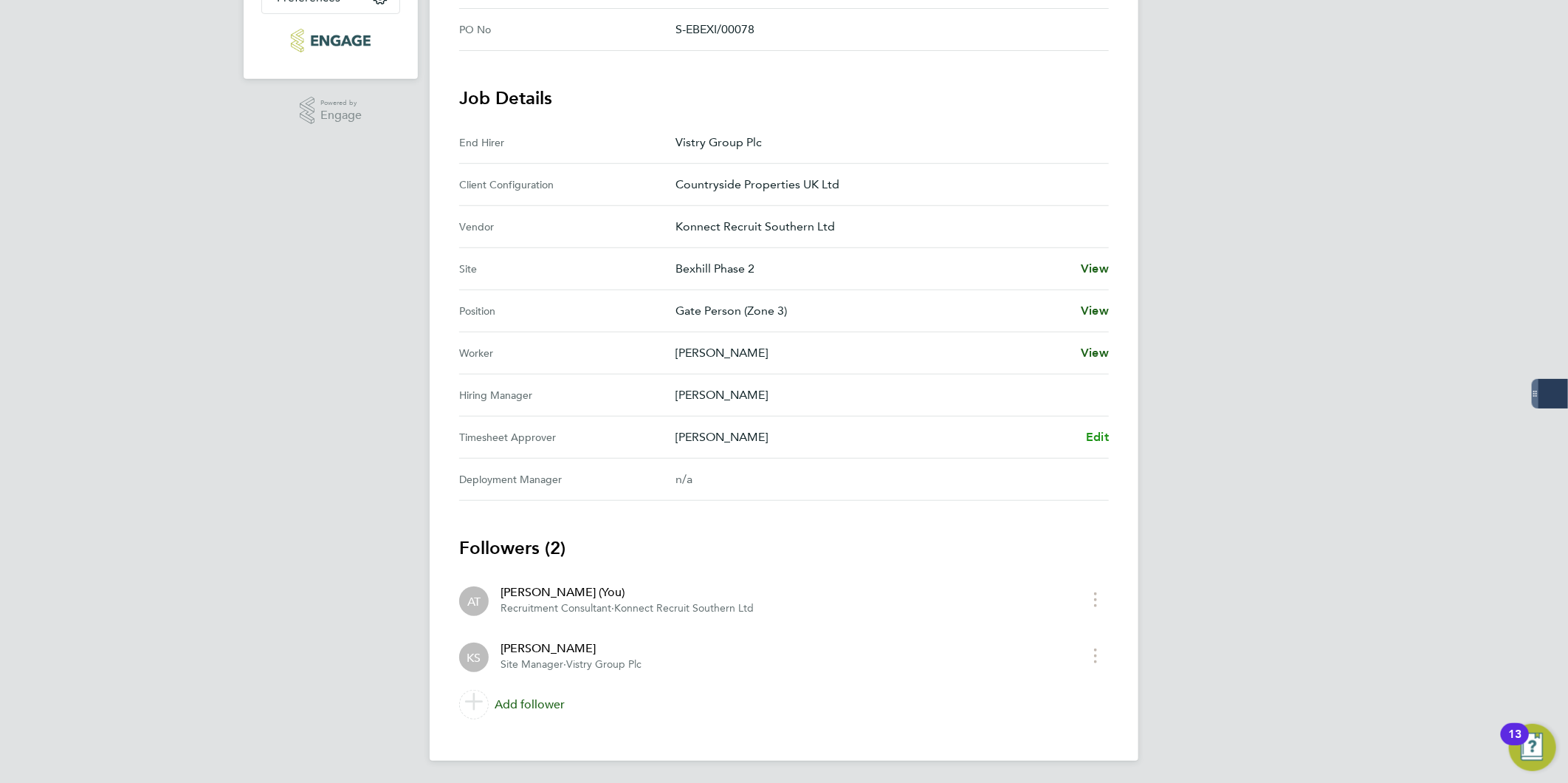
click at [1096, 438] on span "Edit" at bounding box center [1098, 437] width 23 height 14
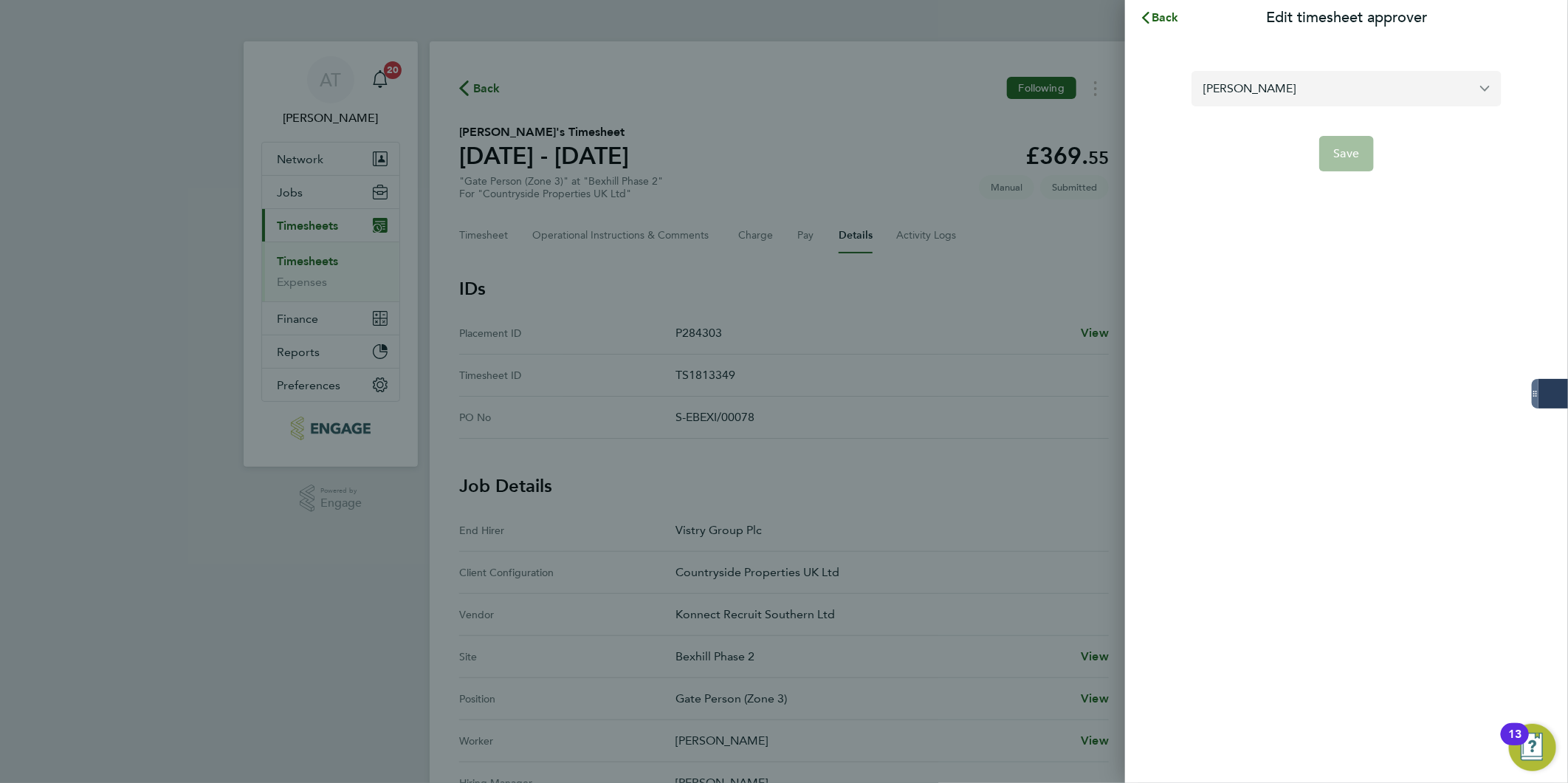
click at [1296, 88] on input "[PERSON_NAME]" at bounding box center [1346, 88] width 310 height 35
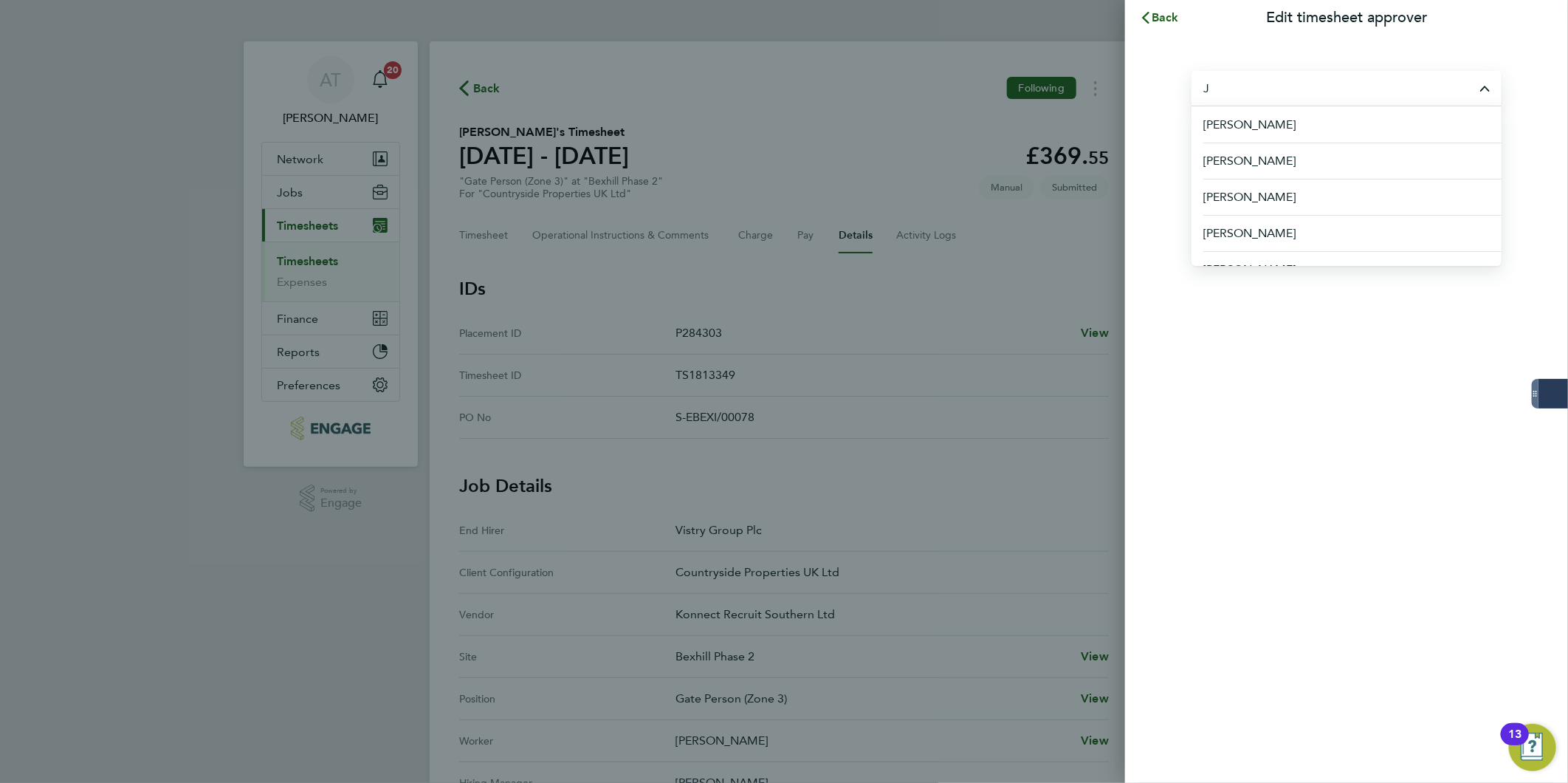
type input "J"
click at [1347, 190] on li "[PERSON_NAME]" at bounding box center [1346, 205] width 310 height 37
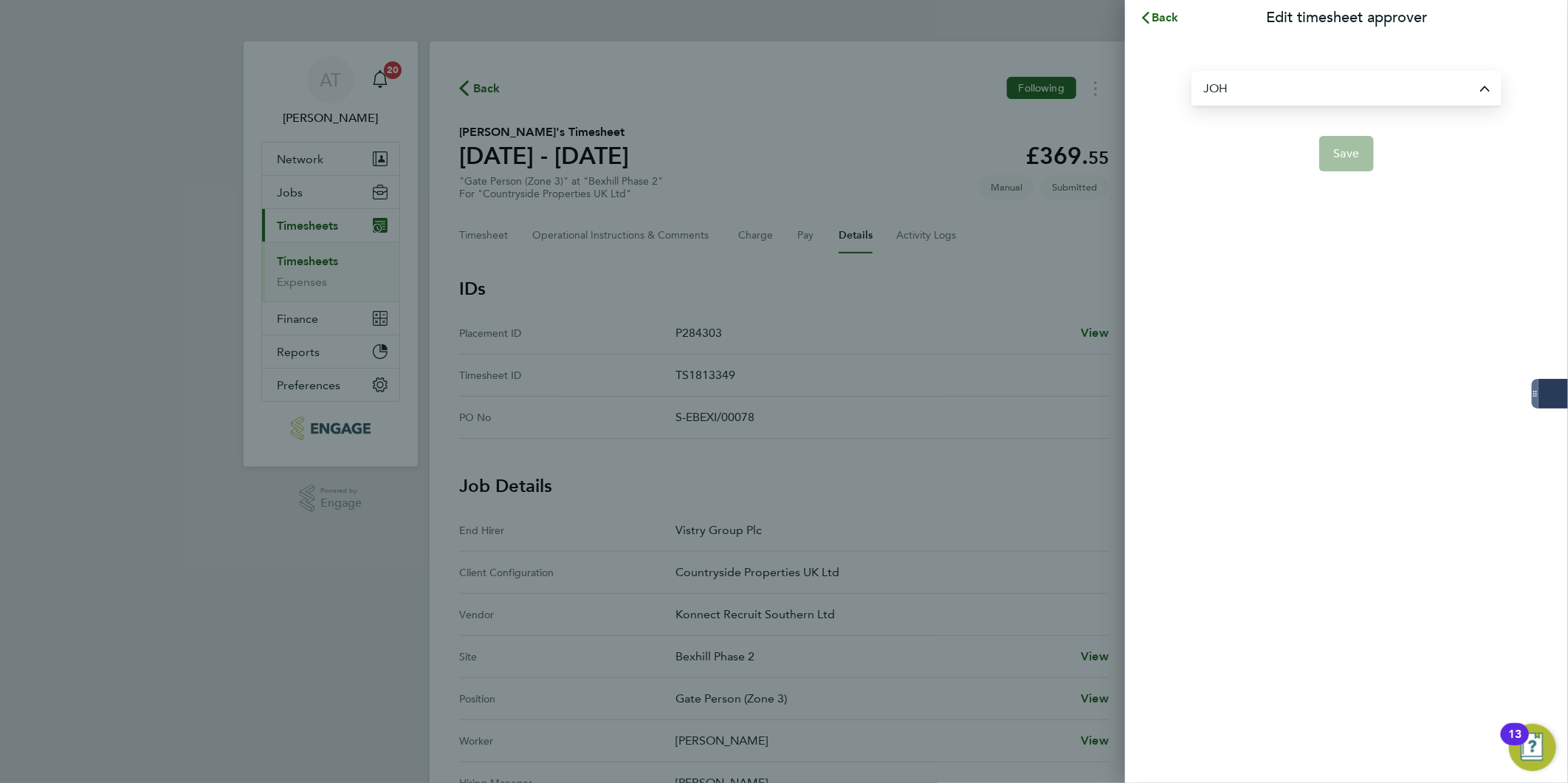
type input "[PERSON_NAME]"
click at [1348, 152] on span "Save" at bounding box center [1347, 153] width 26 height 14
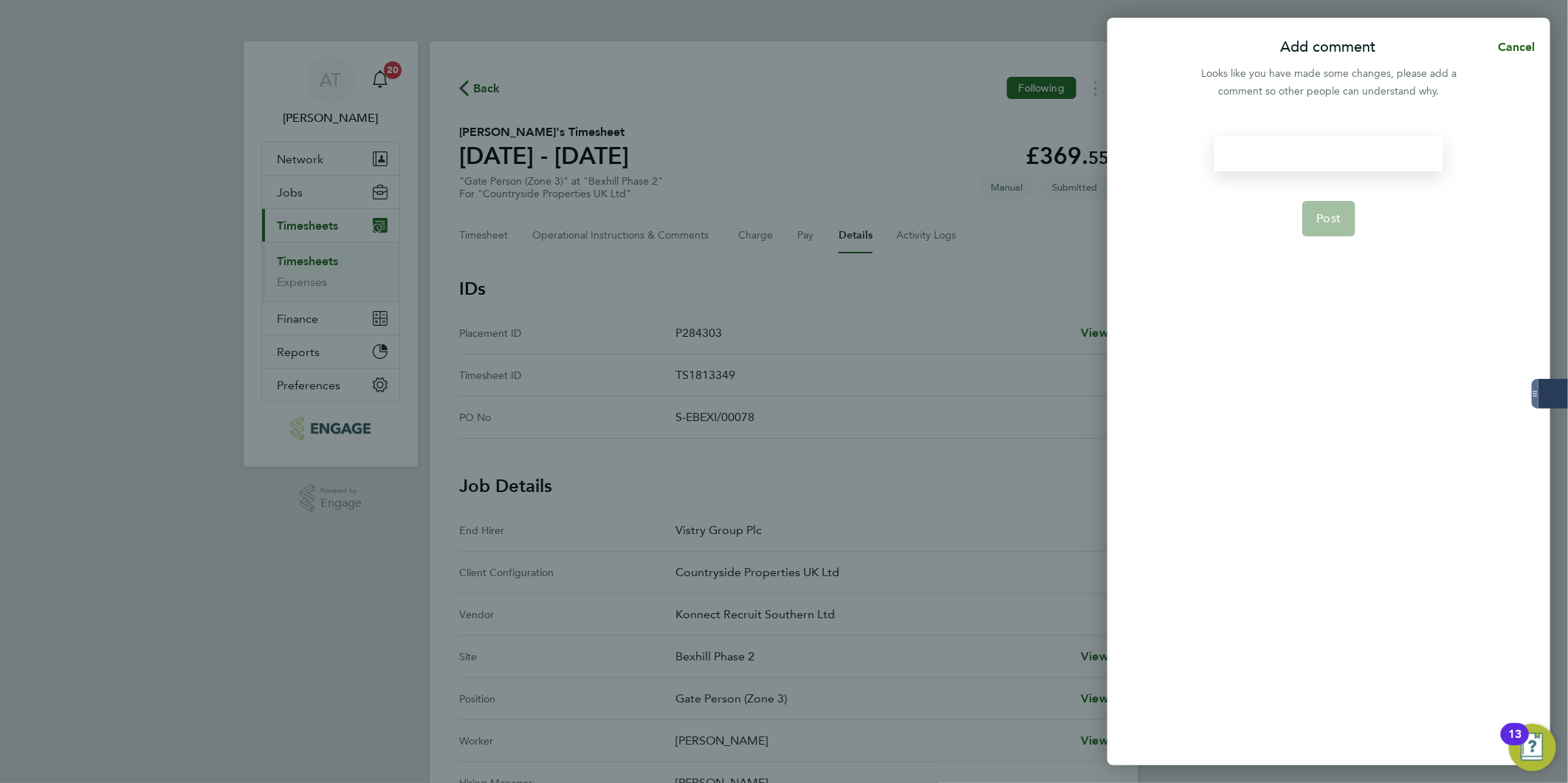
click at [1309, 159] on div at bounding box center [1329, 154] width 229 height 36
click at [1313, 158] on div at bounding box center [1329, 154] width 229 height 36
click at [1324, 229] on button "Post" at bounding box center [1330, 218] width 54 height 36
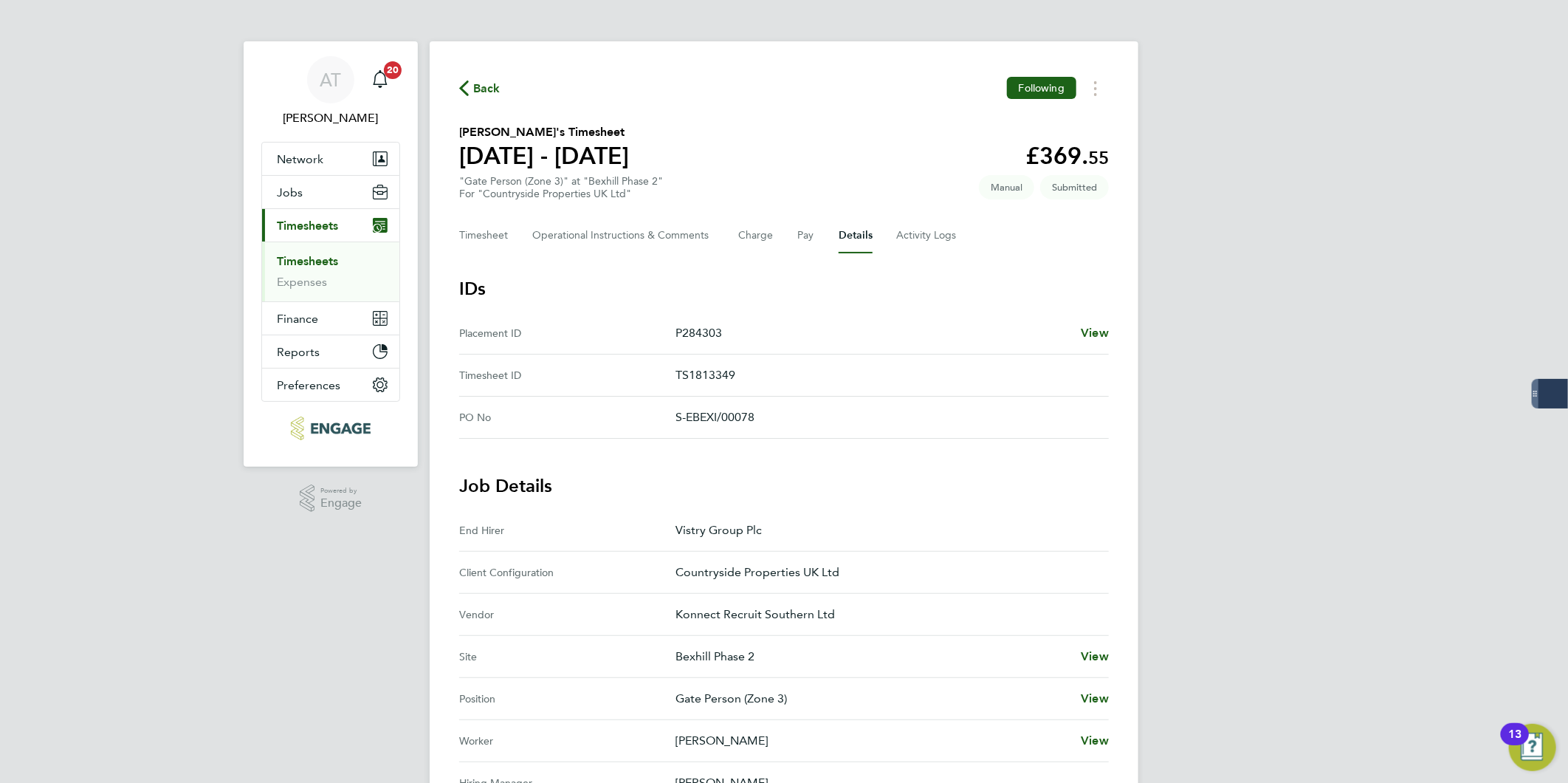
click at [484, 85] on span "Back" at bounding box center [487, 88] width 27 height 17
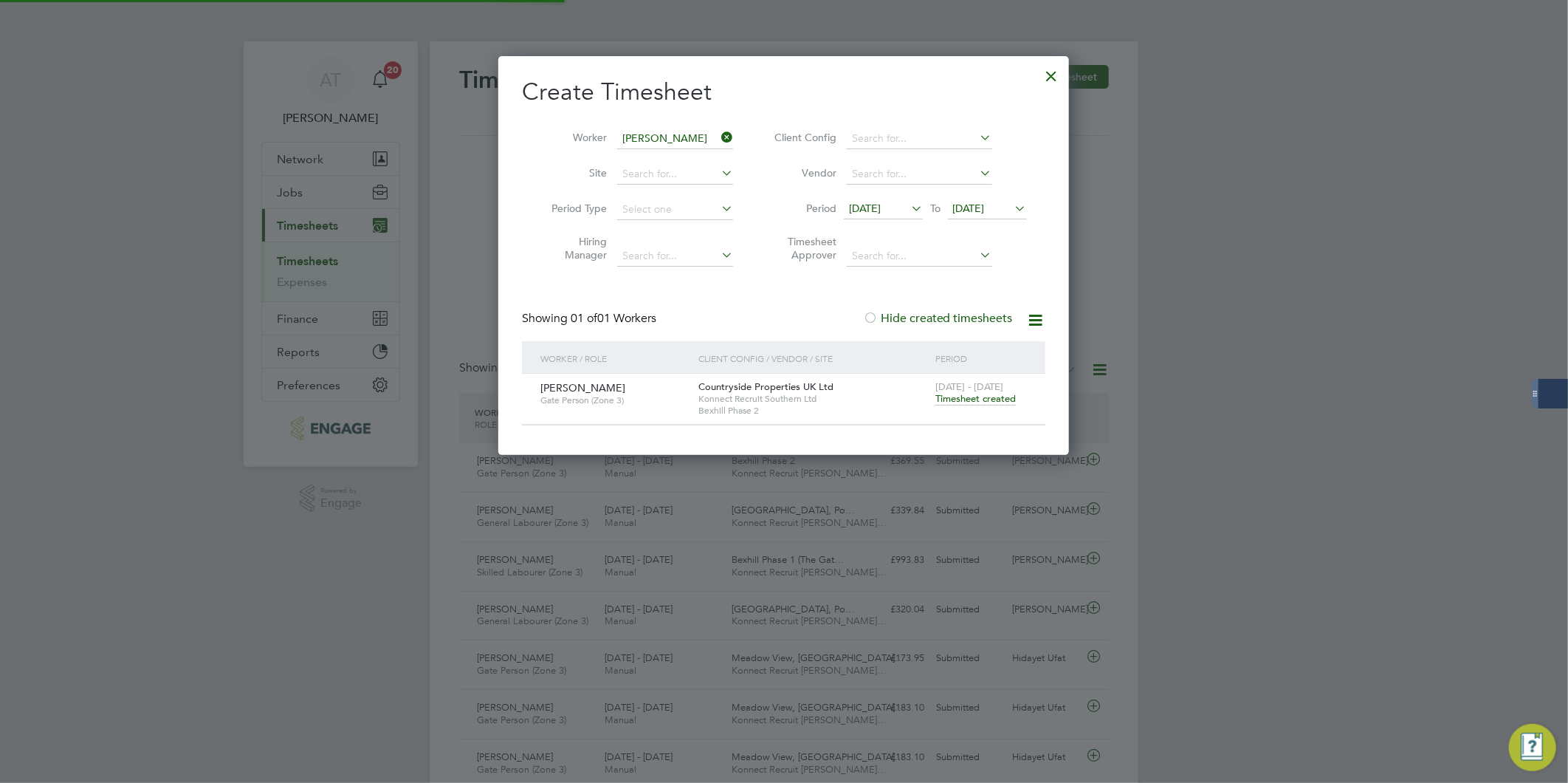
scroll to position [37, 129]
click at [1053, 75] on div at bounding box center [1052, 73] width 27 height 27
